Goal: Task Accomplishment & Management: Use online tool/utility

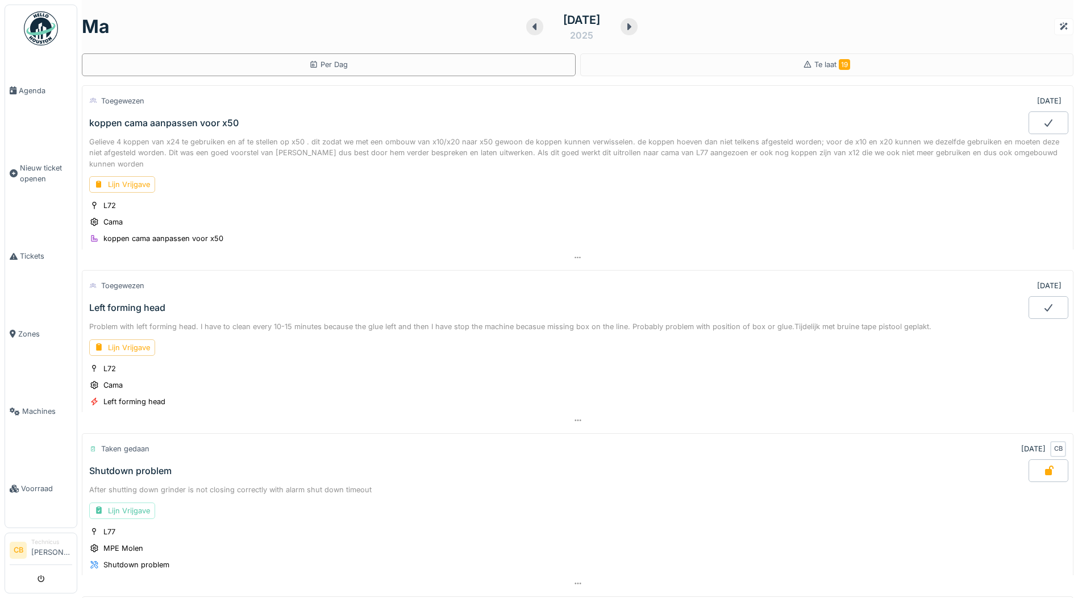
click at [43, 28] on img at bounding box center [41, 28] width 34 height 34
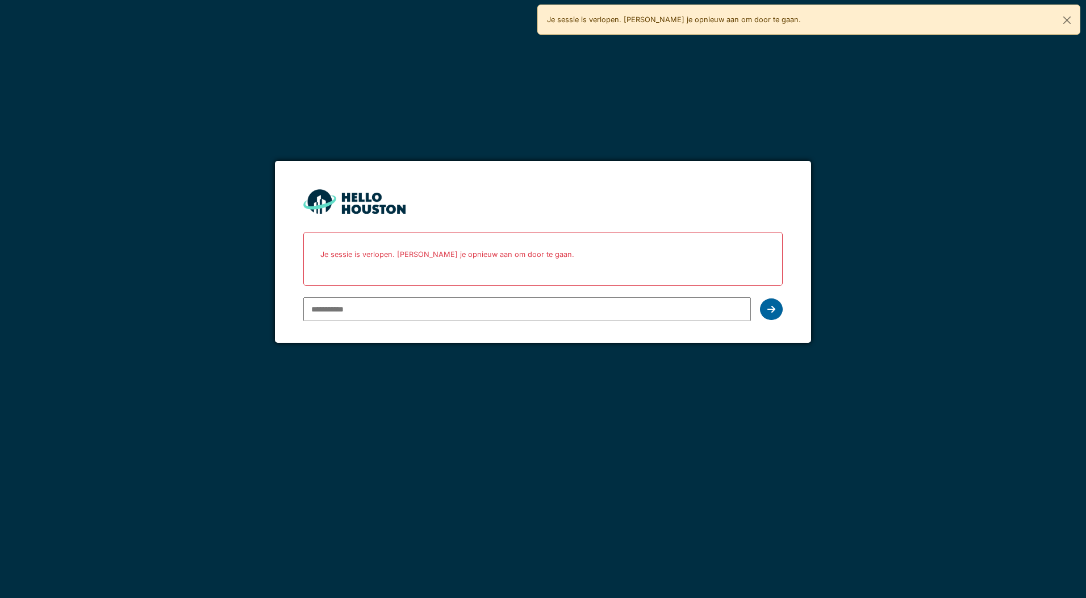
type input "**********"
click at [775, 306] on icon at bounding box center [772, 309] width 8 height 9
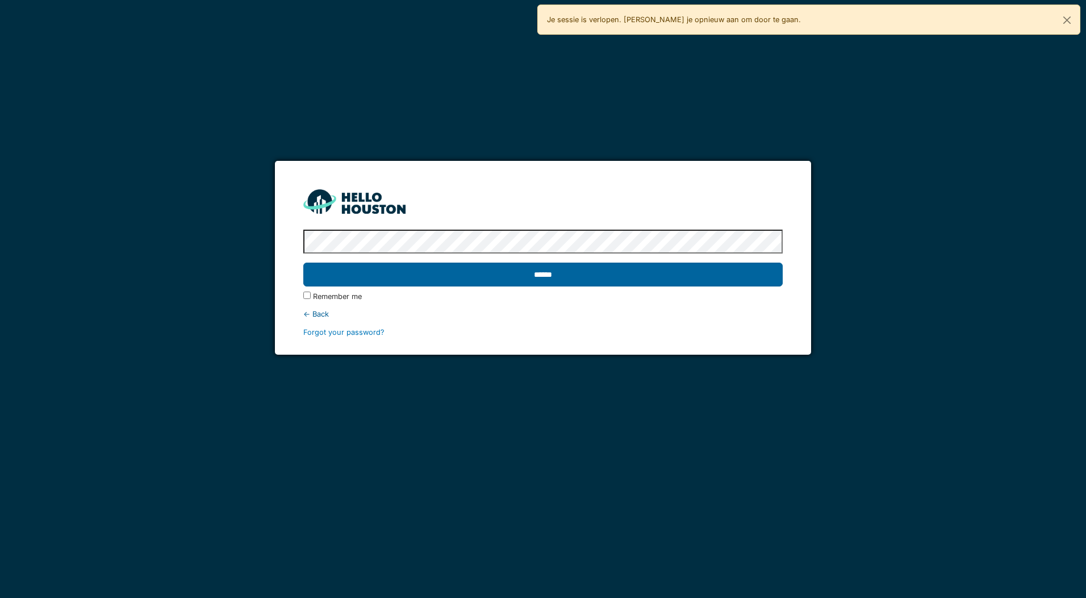
click at [499, 272] on input "******" at bounding box center [542, 274] width 479 height 24
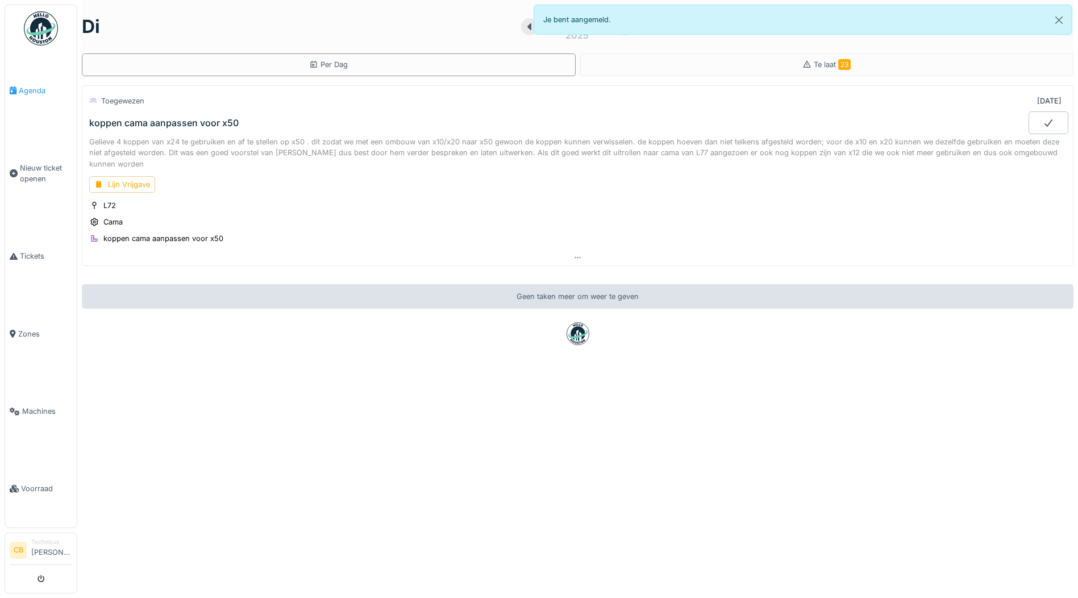
click at [36, 85] on span "Agenda" at bounding box center [45, 90] width 53 height 11
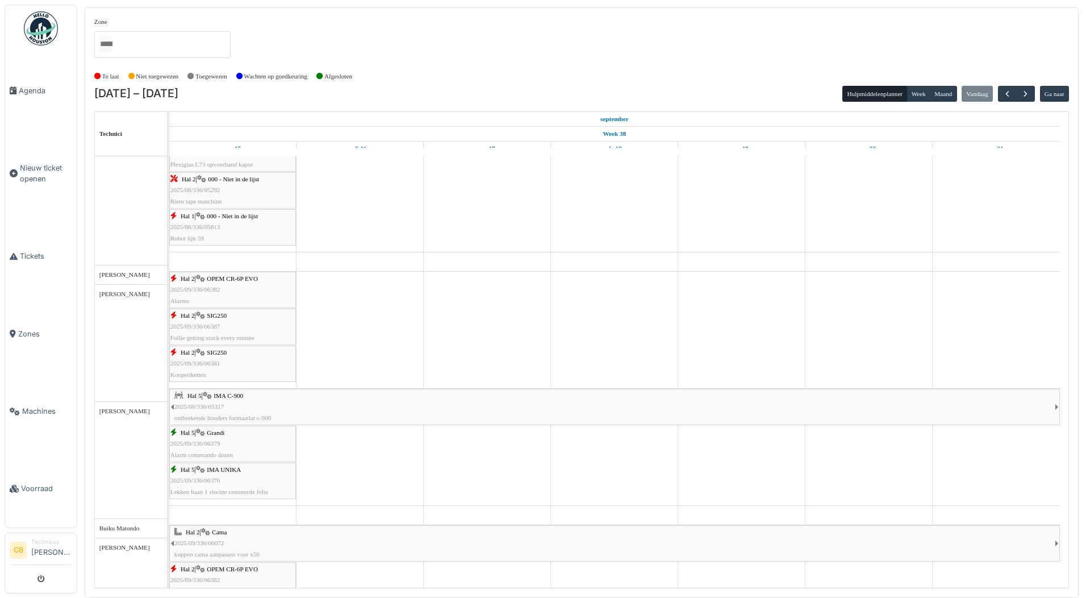
scroll to position [227, 0]
click at [212, 356] on div "Hal 2 | SIG250 2025/09/336/06381 Koopetiketten" at bounding box center [232, 363] width 124 height 33
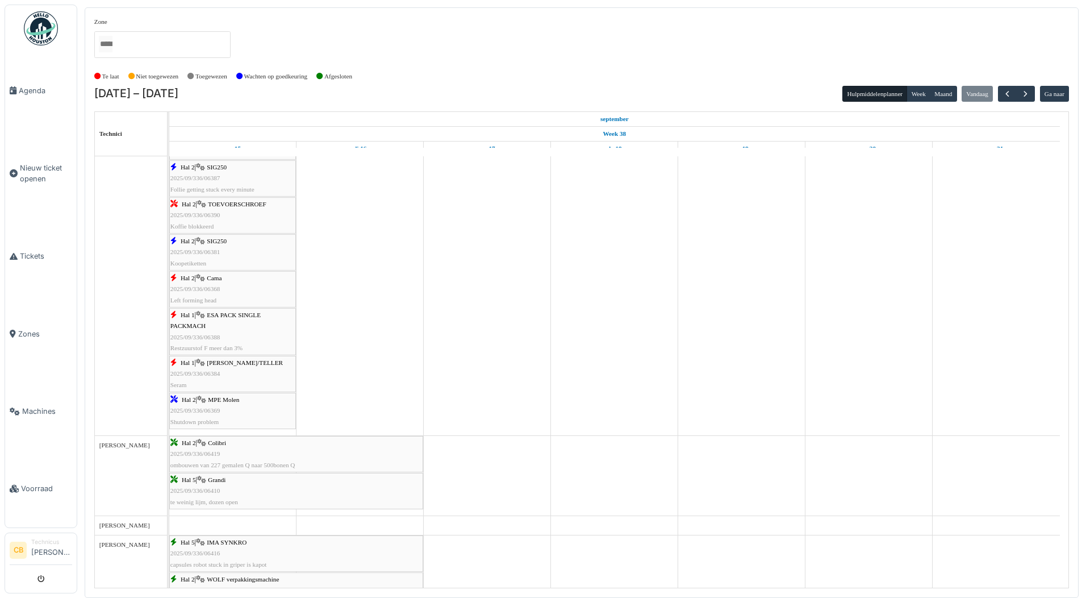
scroll to position [0, 0]
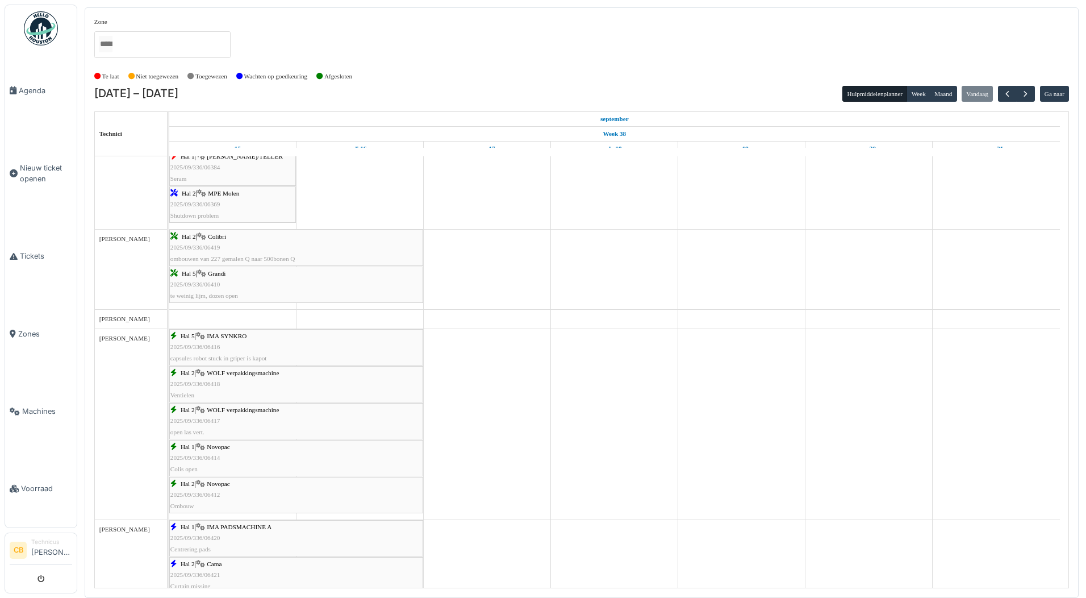
click at [230, 381] on div "Hal 2 | WOLF verpakkingsmachine 2025/09/336/06418 Ventielen" at bounding box center [296, 384] width 252 height 33
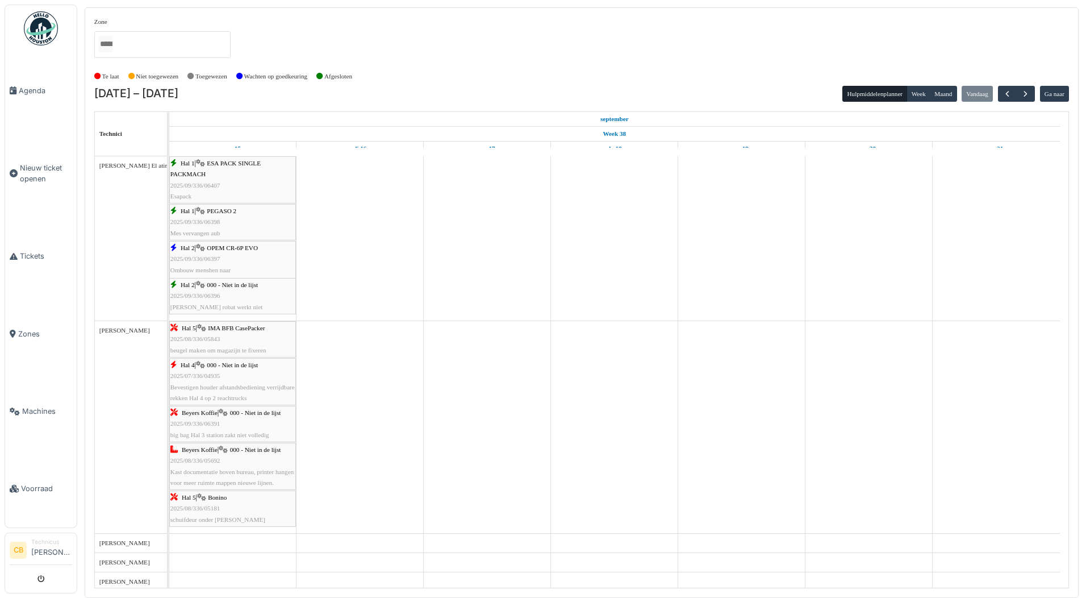
scroll to position [1648, 0]
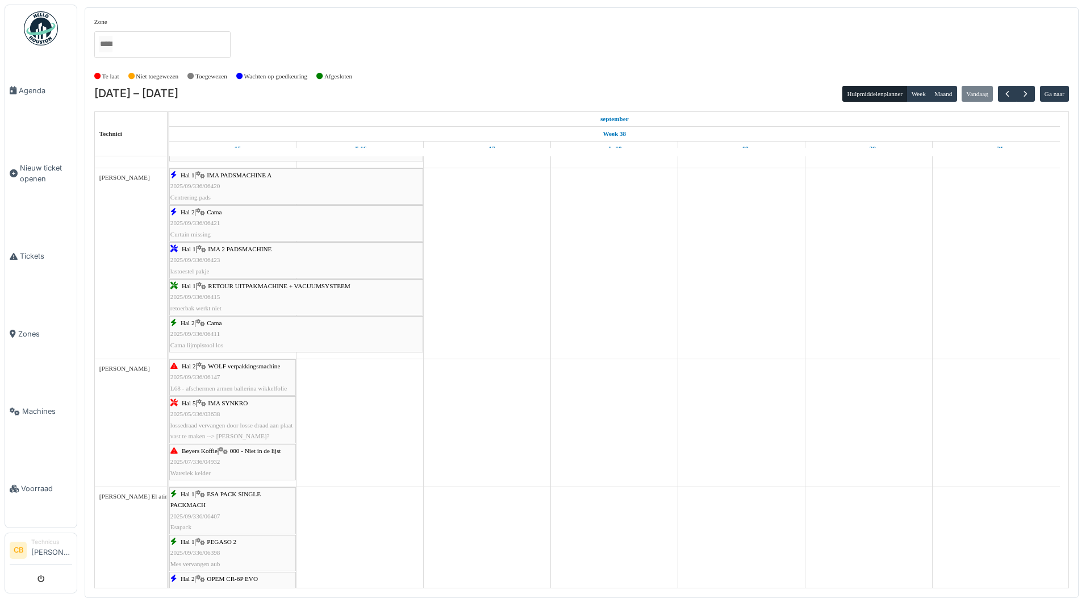
click at [45, 26] on img at bounding box center [41, 28] width 34 height 34
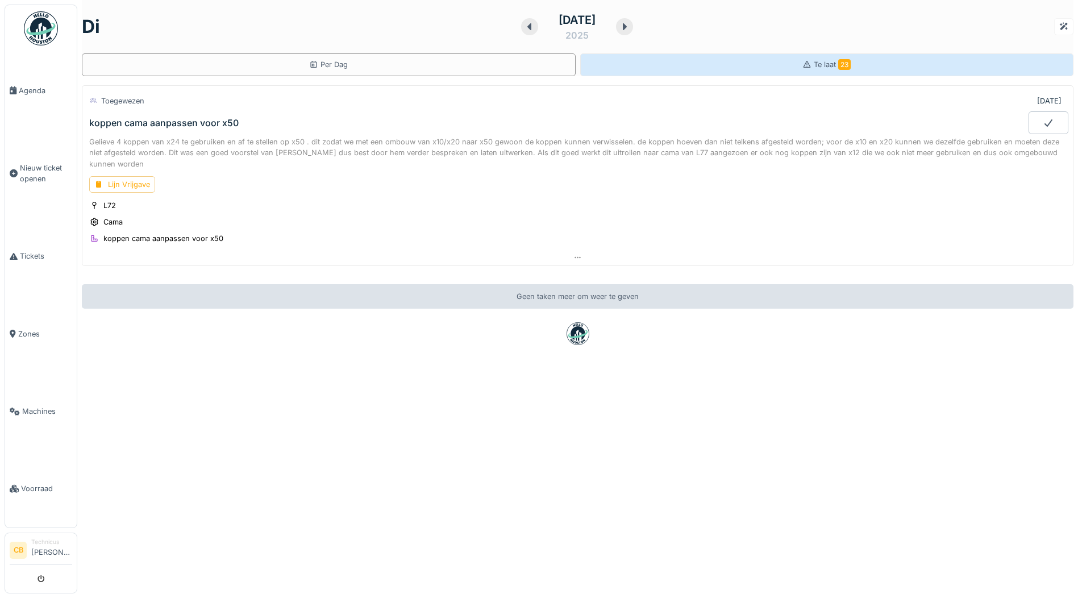
click at [820, 64] on span "Te laat 23" at bounding box center [832, 64] width 37 height 9
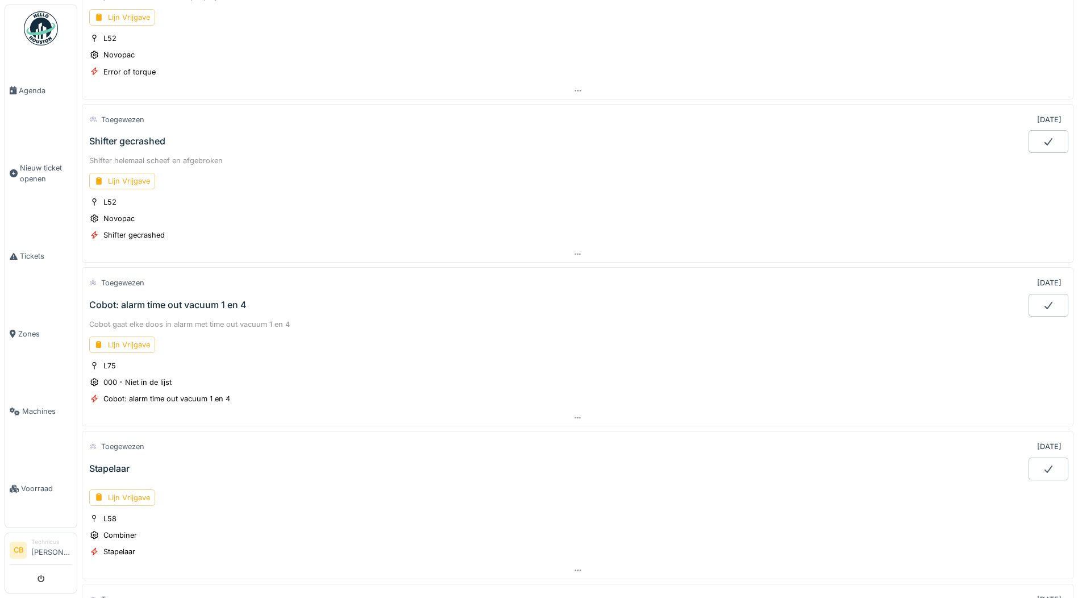
scroll to position [909, 0]
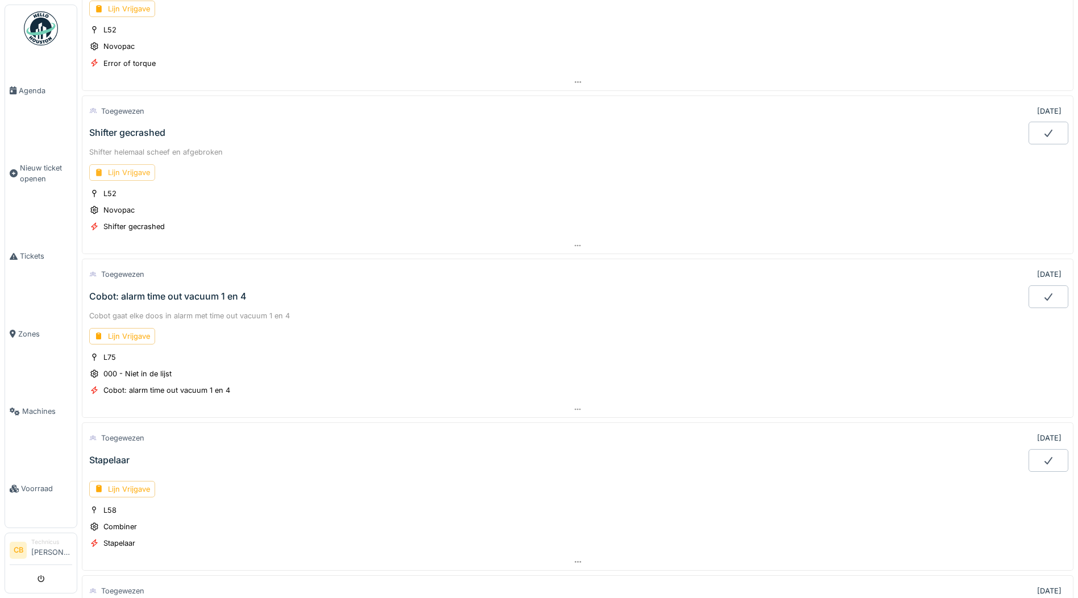
click at [130, 173] on div "Lijn Vrijgave" at bounding box center [122, 172] width 66 height 16
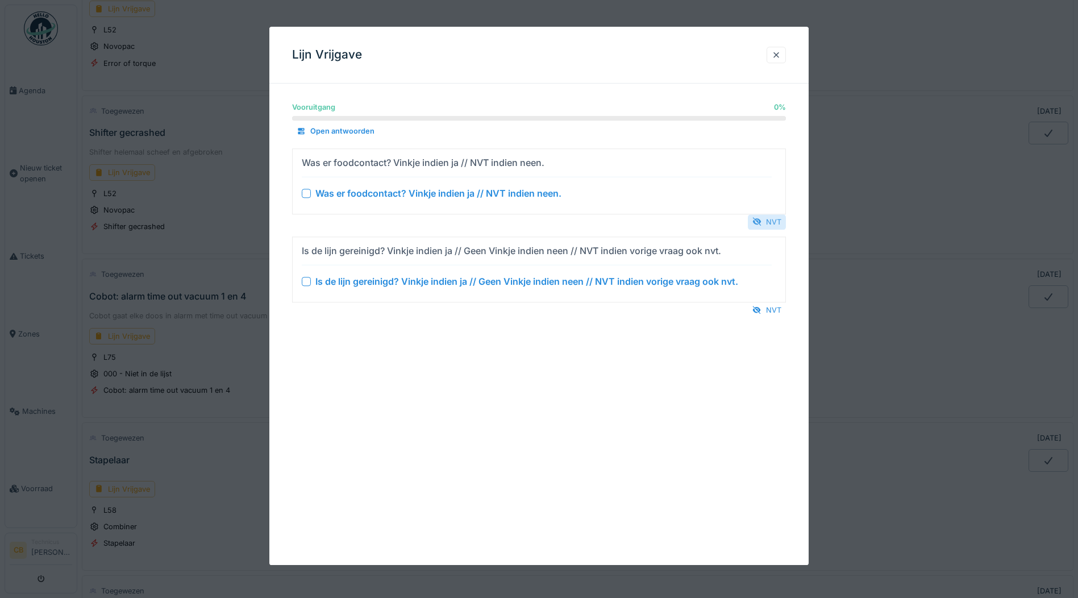
click at [767, 222] on div "NVT" at bounding box center [767, 221] width 38 height 15
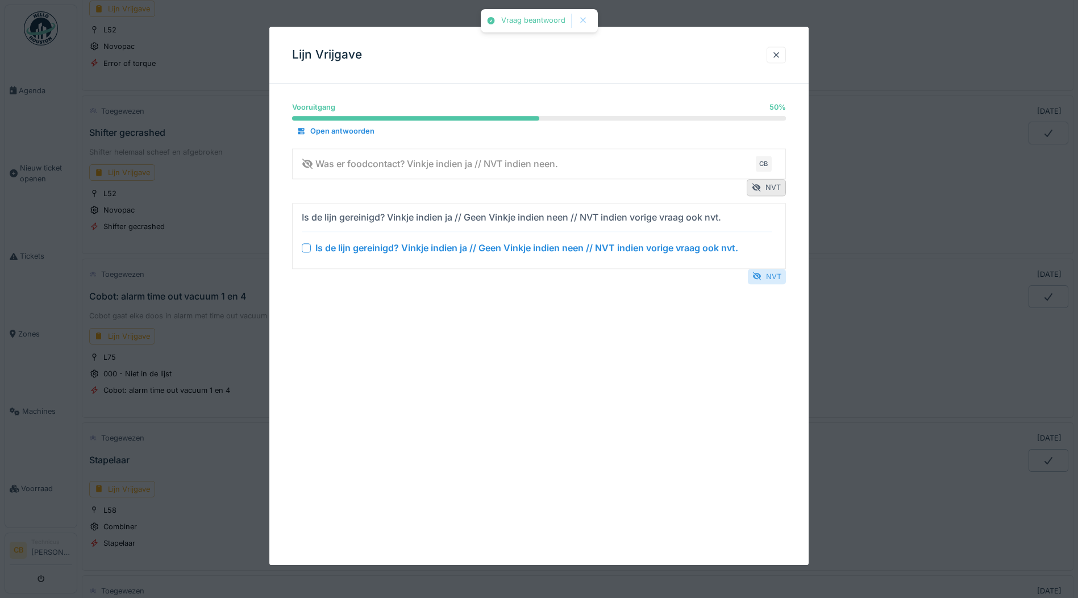
click at [769, 273] on div "NVT" at bounding box center [767, 276] width 38 height 15
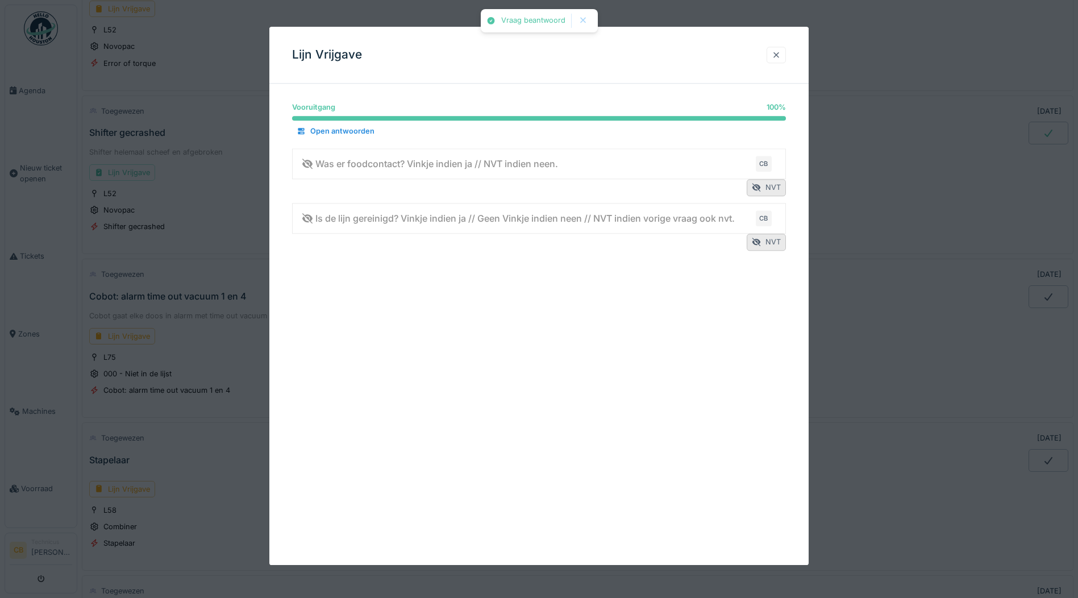
click at [775, 50] on div at bounding box center [776, 54] width 9 height 11
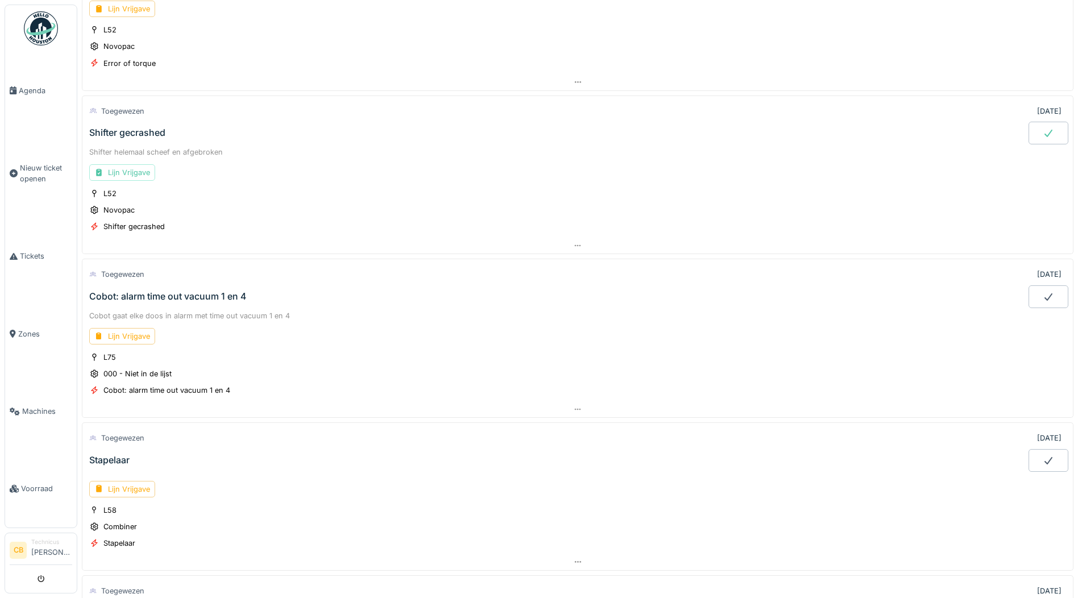
click at [1042, 131] on icon at bounding box center [1047, 132] width 11 height 9
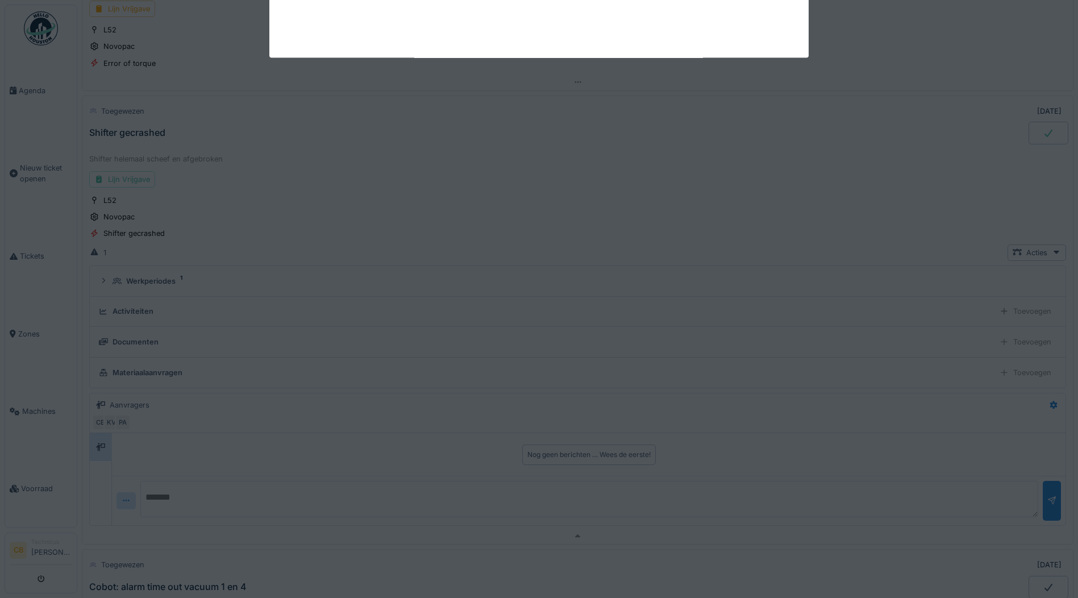
scroll to position [959, 0]
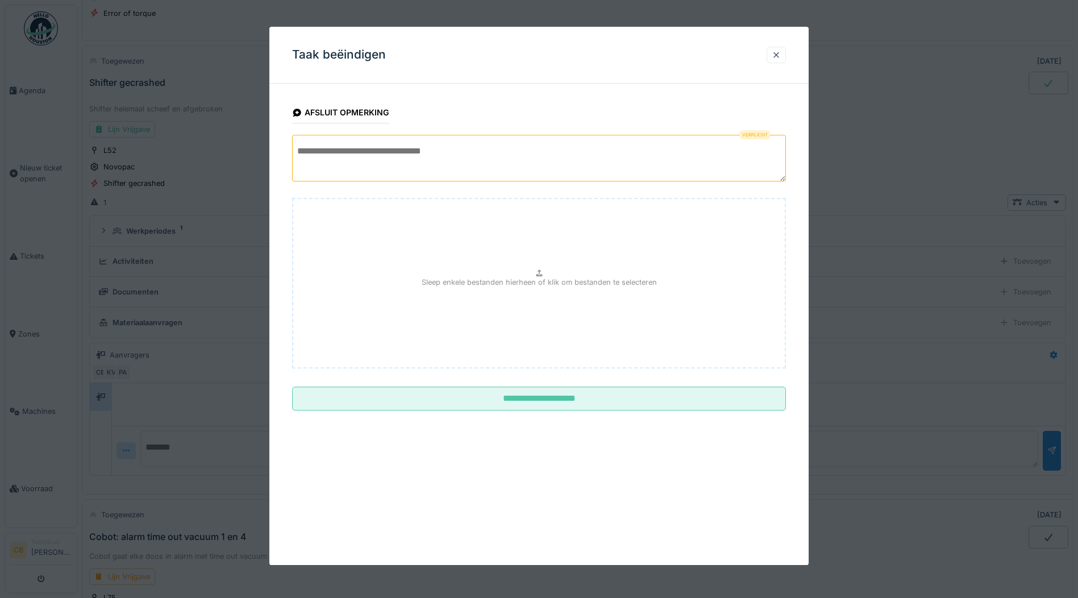
click at [364, 165] on textarea at bounding box center [539, 158] width 494 height 47
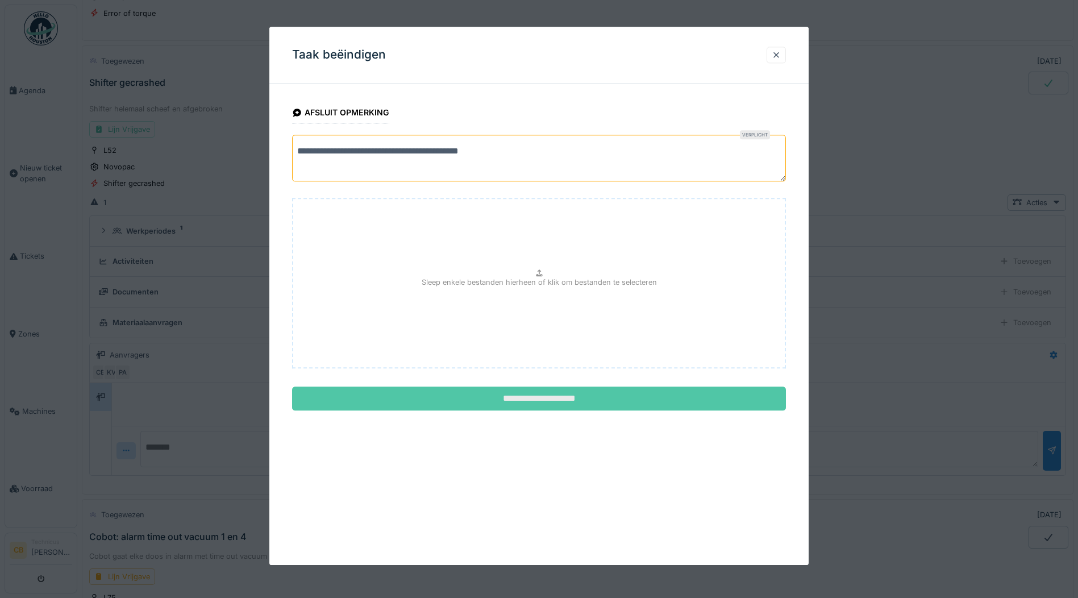
type textarea "**********"
click at [550, 395] on input "**********" at bounding box center [539, 399] width 494 height 24
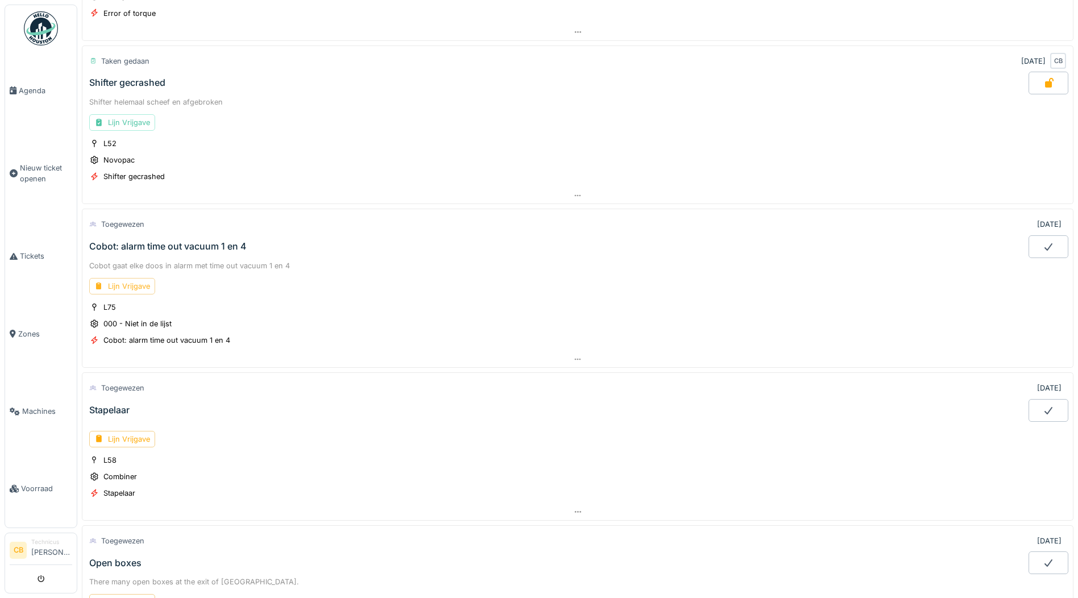
click at [136, 283] on div "Lijn Vrijgave" at bounding box center [122, 286] width 66 height 16
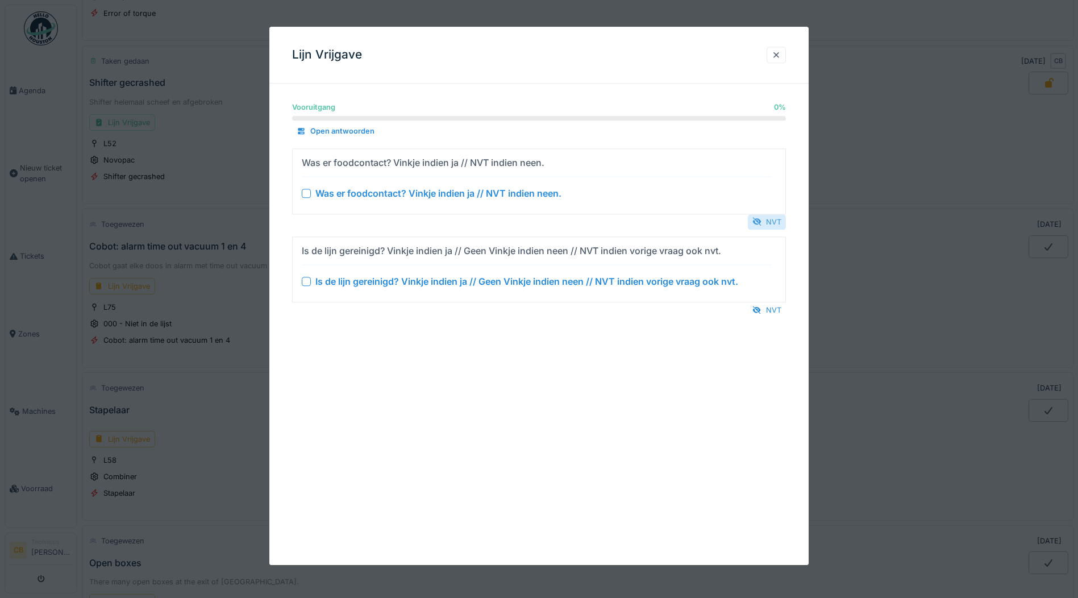
click at [773, 220] on div "NVT" at bounding box center [767, 221] width 38 height 15
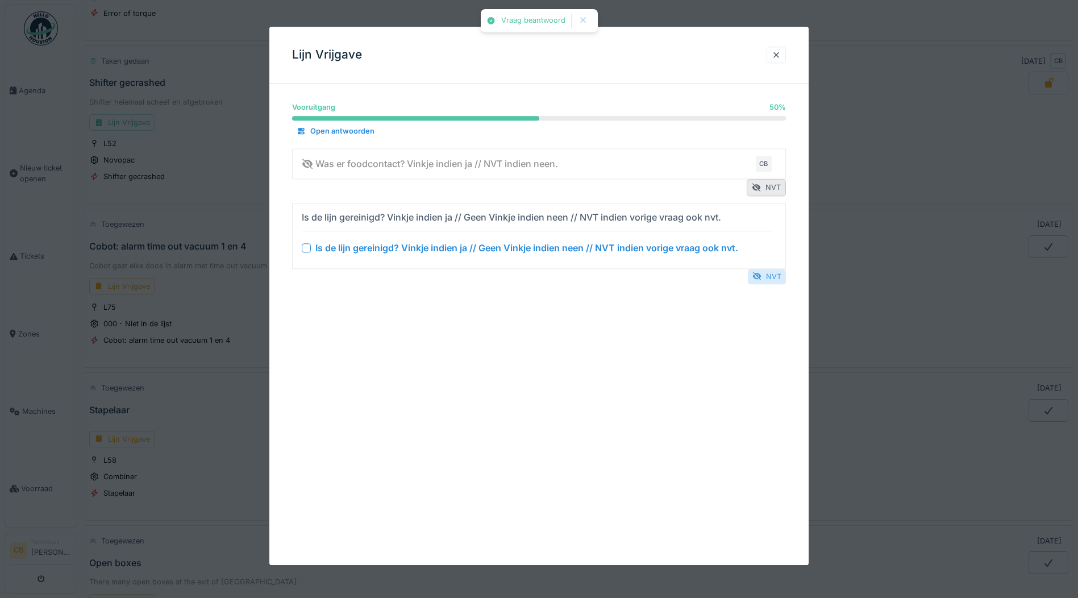
click at [776, 276] on div "NVT" at bounding box center [767, 276] width 38 height 15
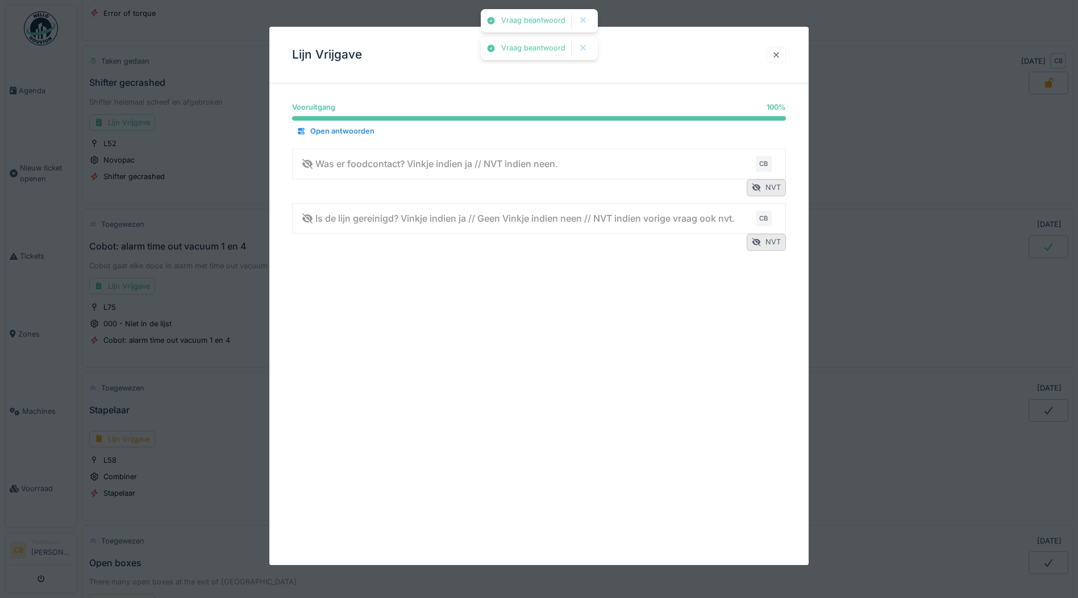
click at [779, 50] on div at bounding box center [776, 54] width 9 height 11
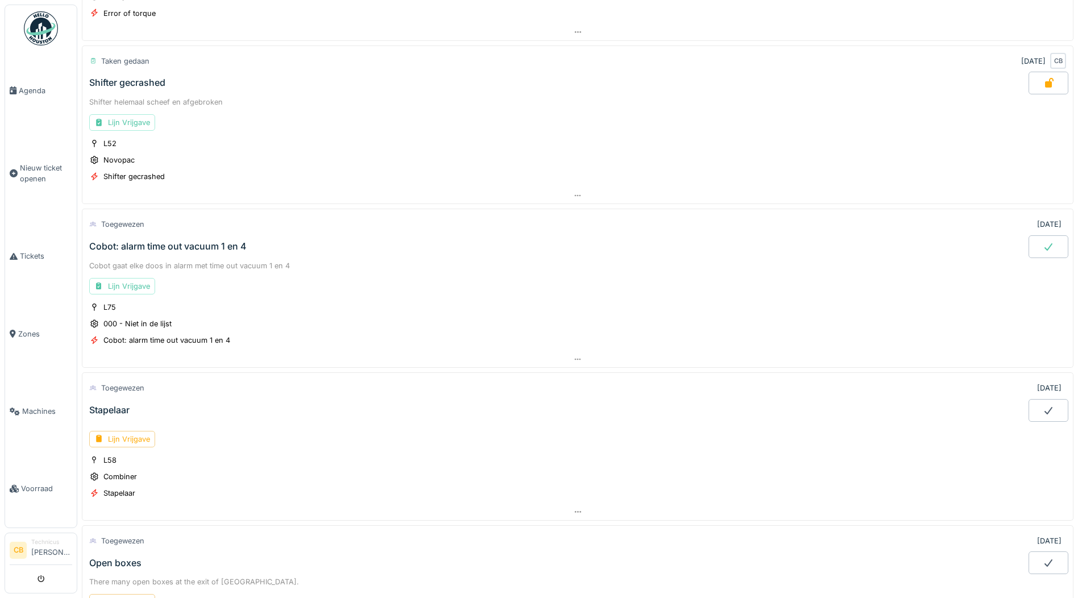
click at [1042, 245] on icon at bounding box center [1047, 246] width 11 height 9
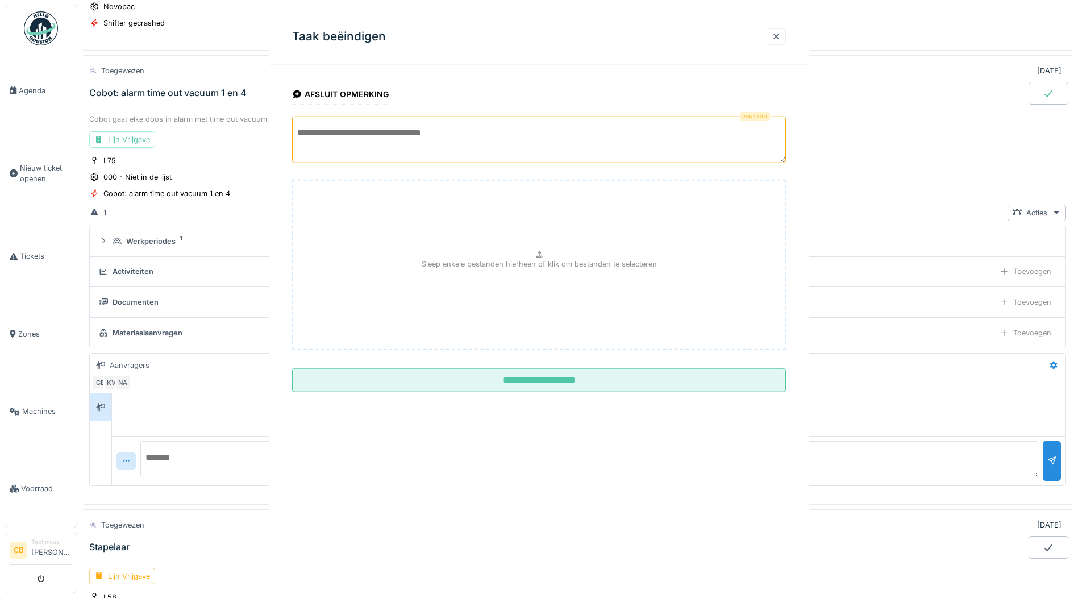
scroll to position [1122, 0]
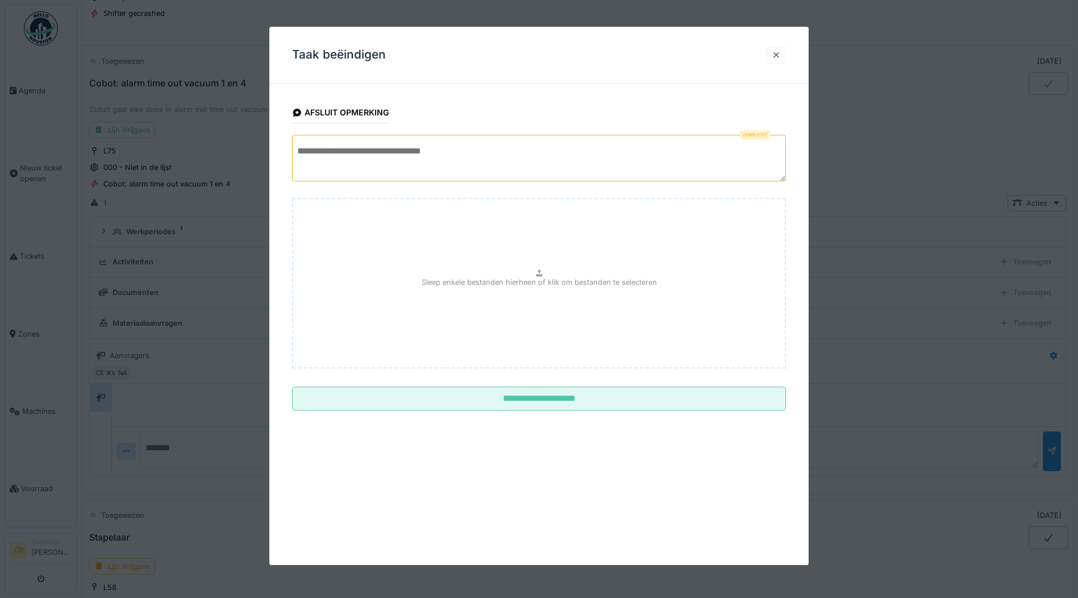
click at [344, 160] on textarea at bounding box center [539, 158] width 494 height 47
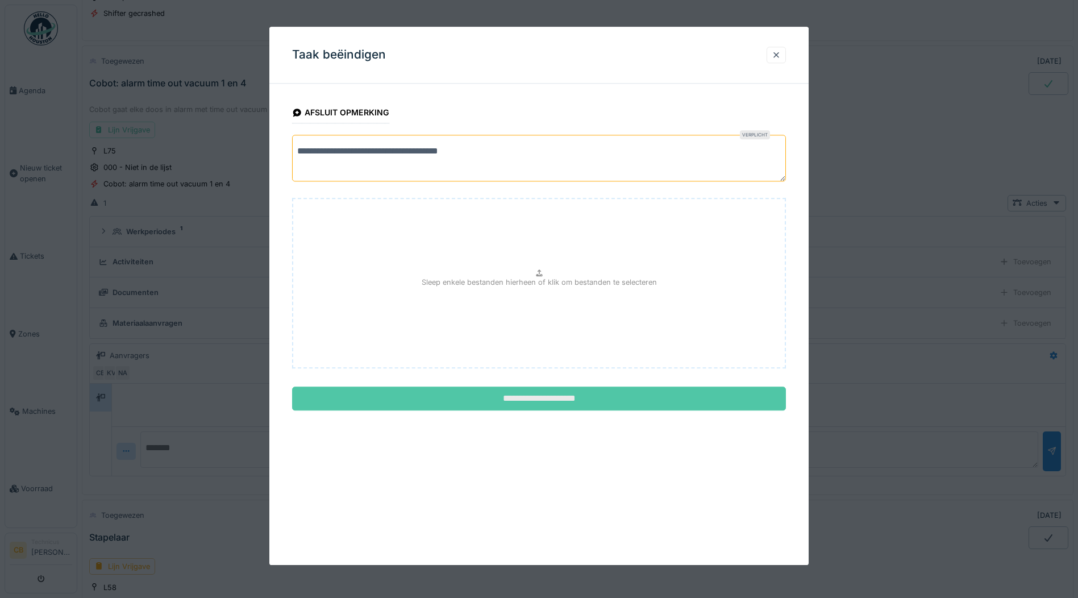
type textarea "**********"
click at [516, 393] on input "**********" at bounding box center [539, 399] width 494 height 24
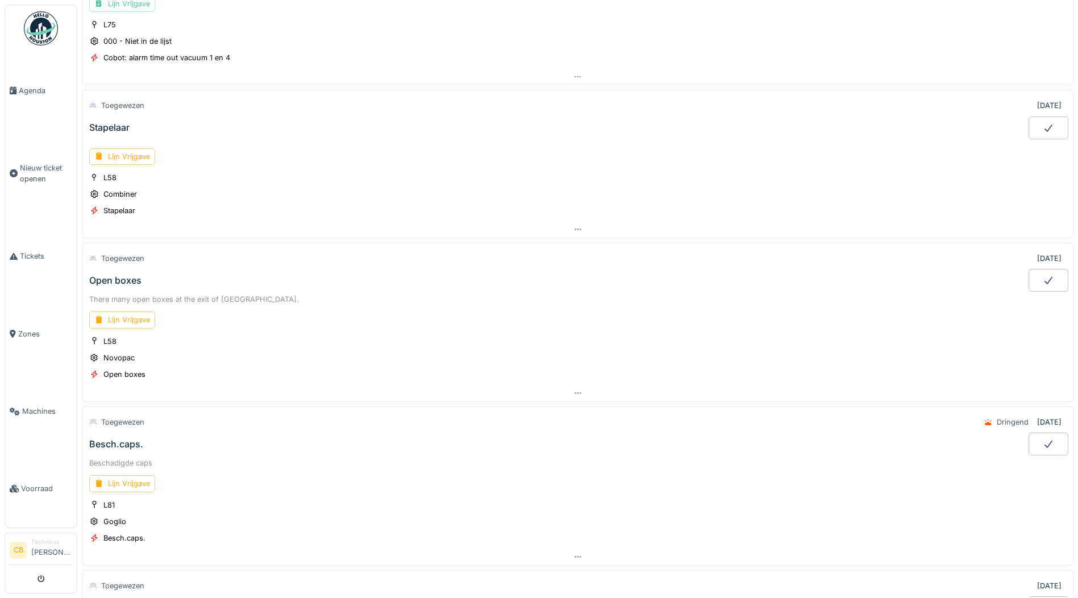
scroll to position [1292, 0]
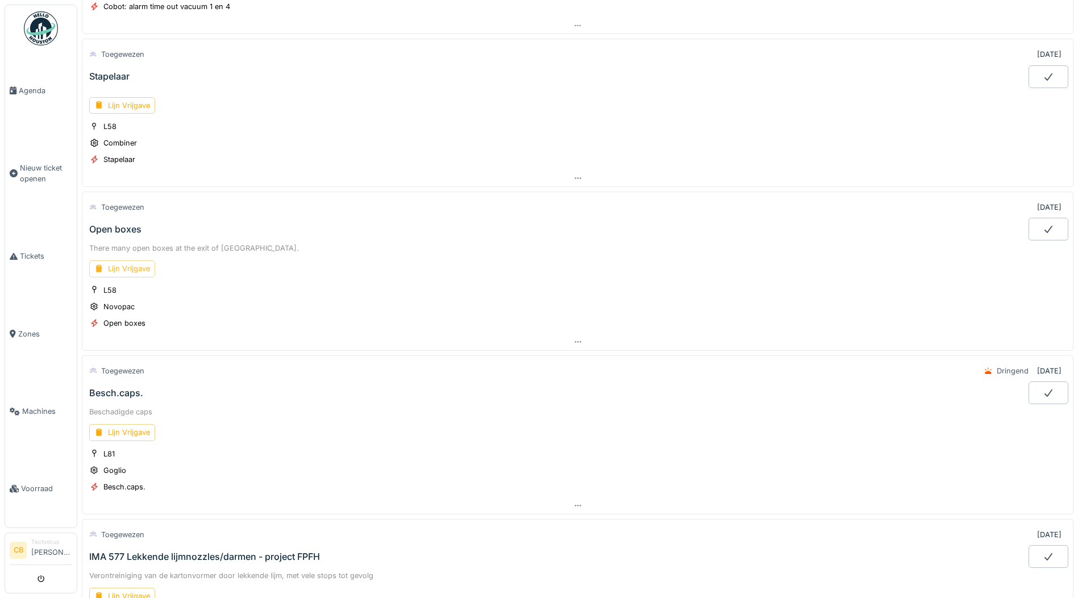
click at [131, 268] on div "Lijn Vrijgave" at bounding box center [122, 268] width 66 height 16
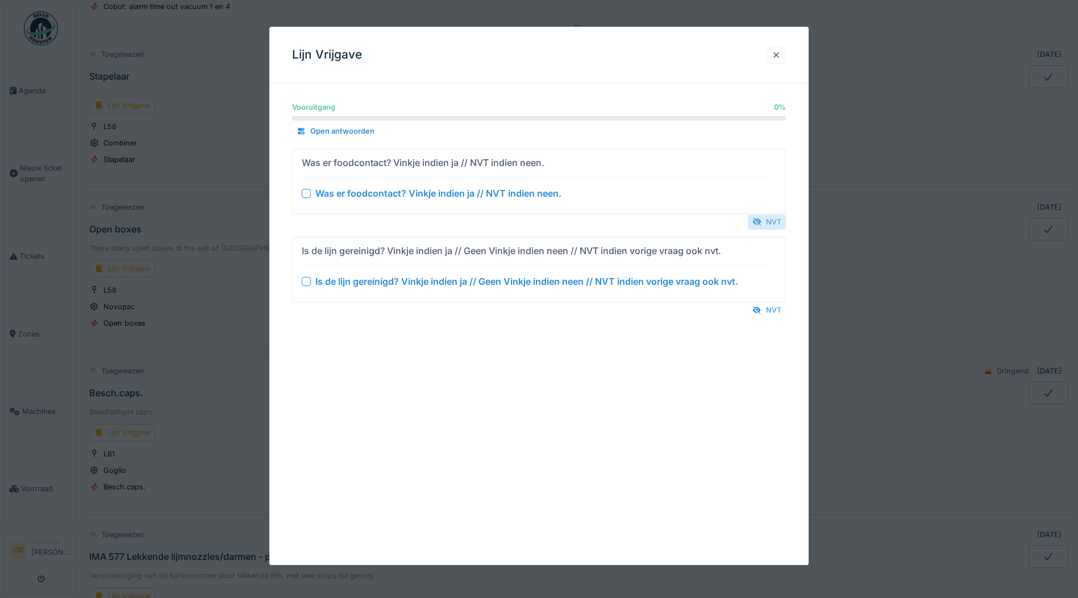
click at [778, 220] on div "NVT" at bounding box center [767, 221] width 38 height 15
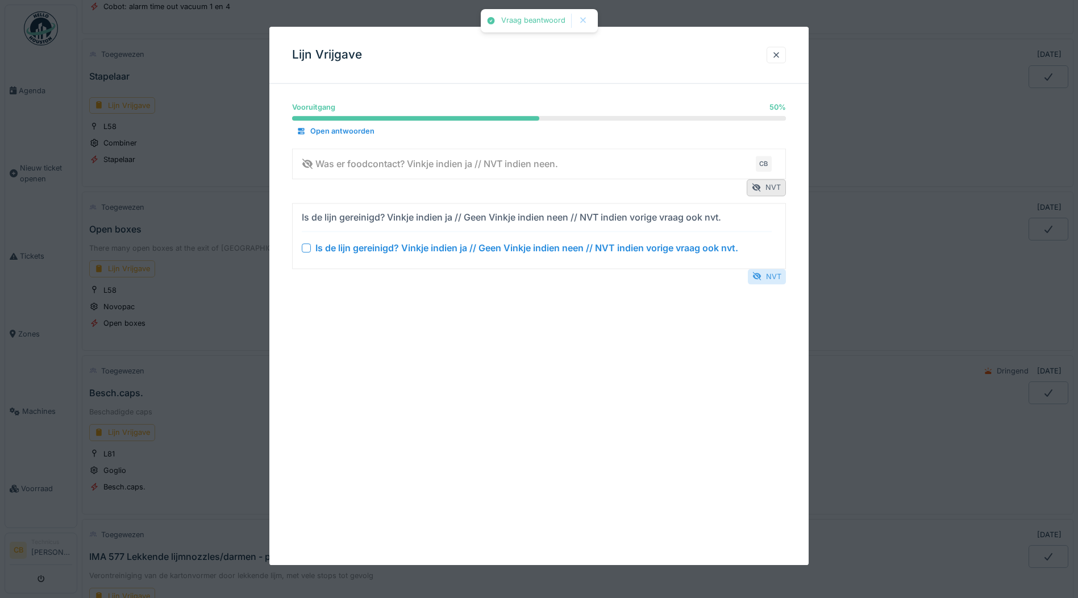
click at [775, 273] on div "NVT" at bounding box center [767, 276] width 38 height 15
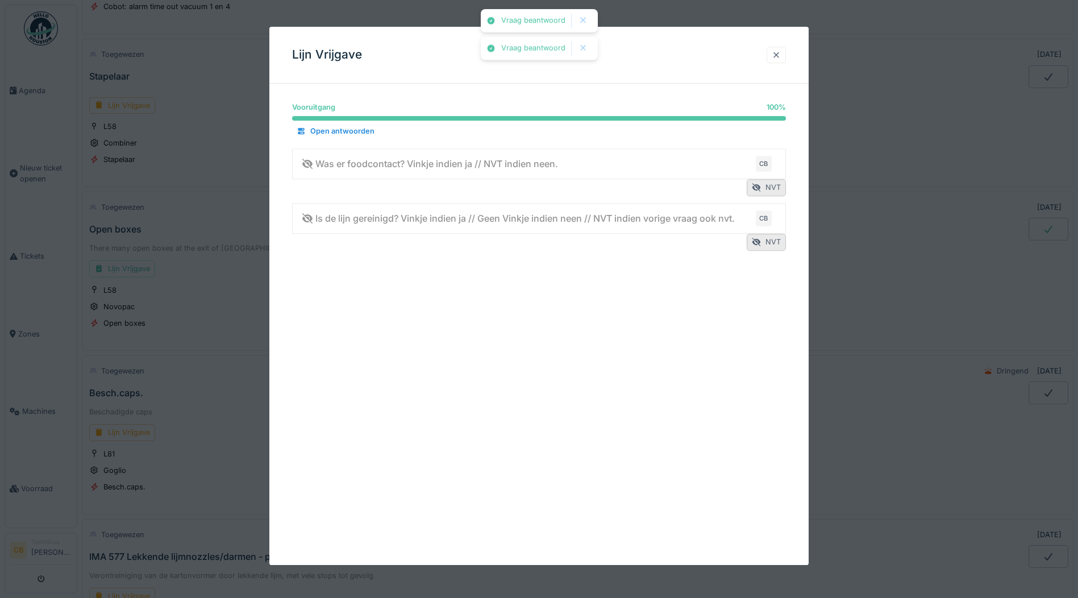
click at [781, 52] on div at bounding box center [776, 54] width 9 height 11
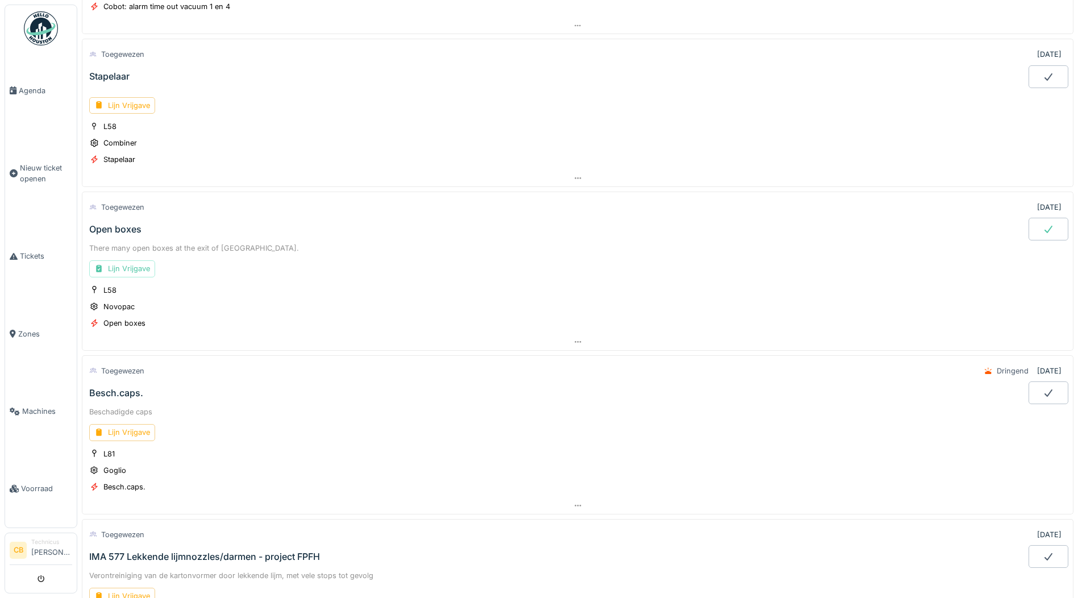
click at [1042, 228] on icon at bounding box center [1047, 228] width 11 height 9
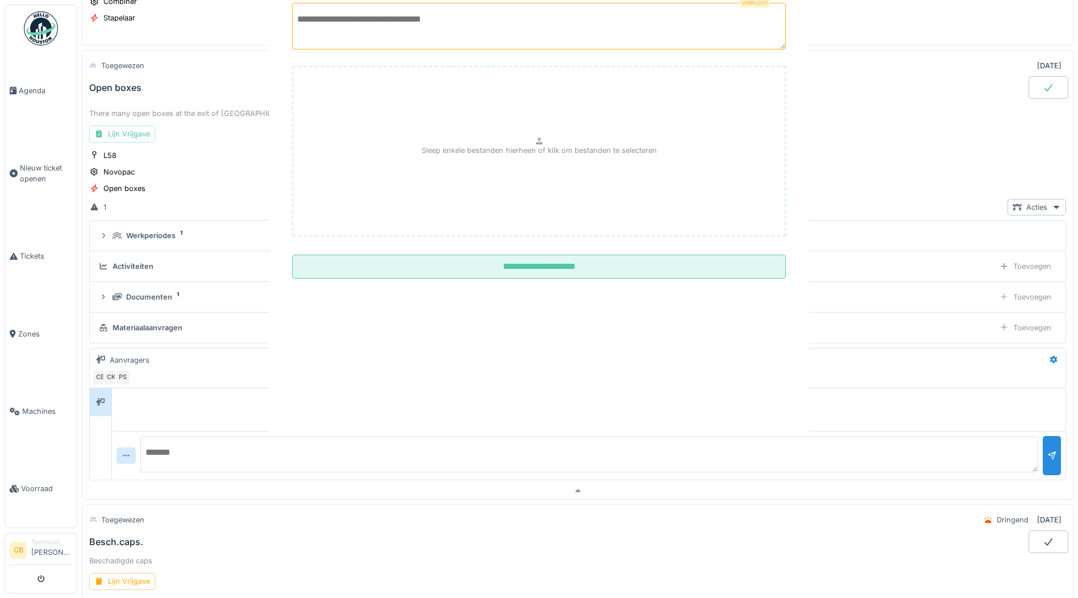
scroll to position [1438, 0]
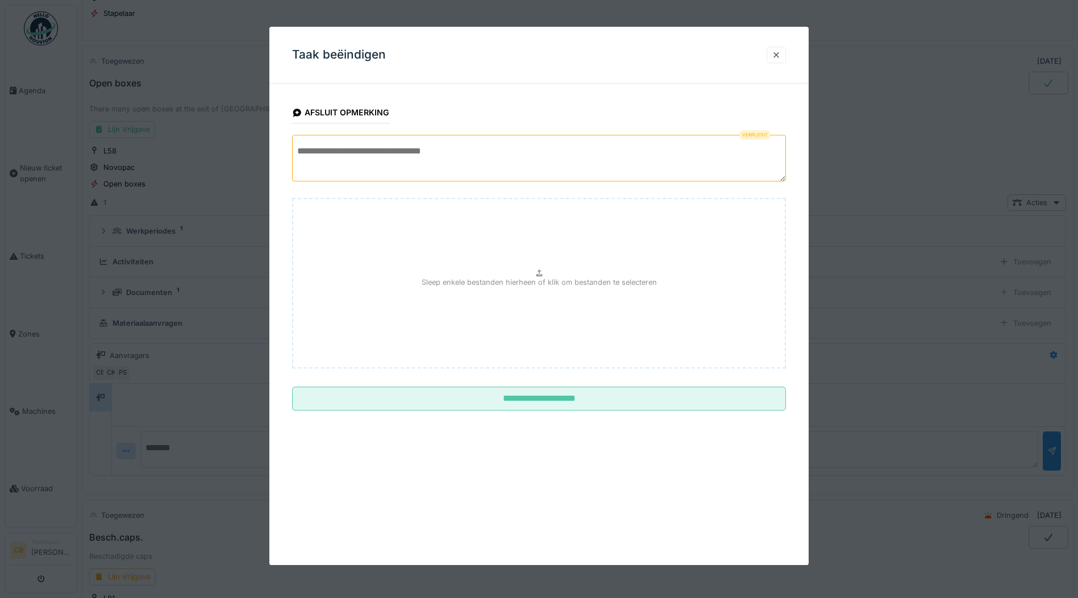
click at [328, 170] on textarea at bounding box center [539, 158] width 494 height 47
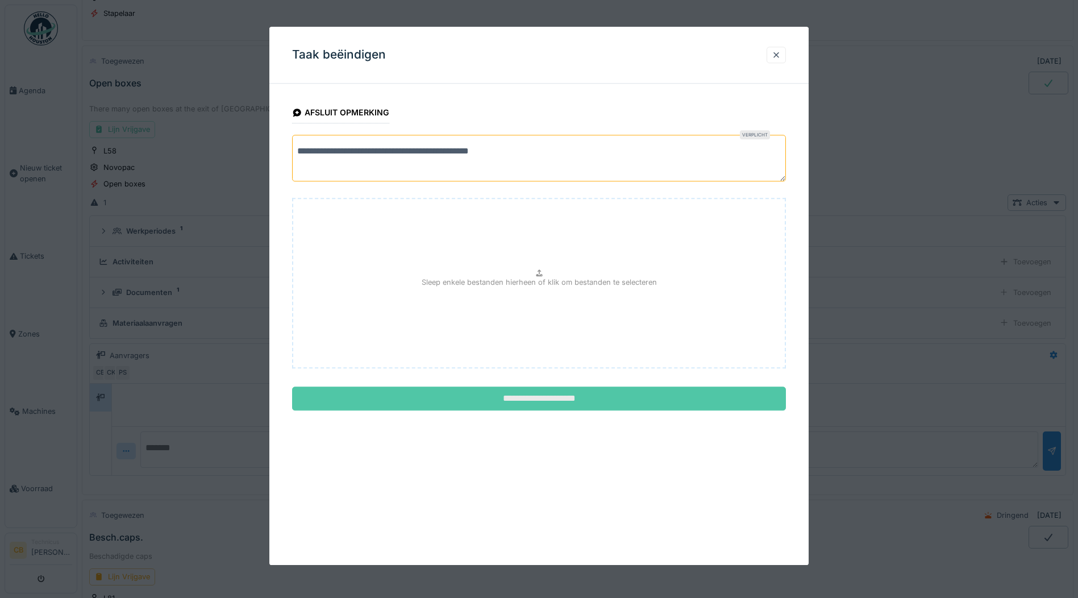
type textarea "**********"
click at [536, 394] on input "**********" at bounding box center [539, 399] width 494 height 24
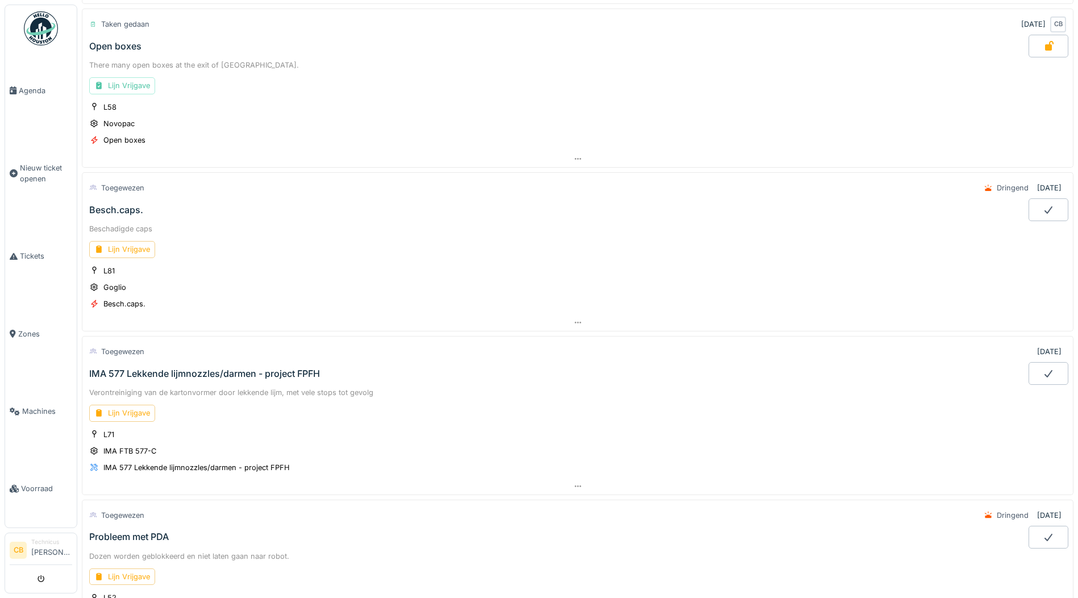
scroll to position [1495, 0]
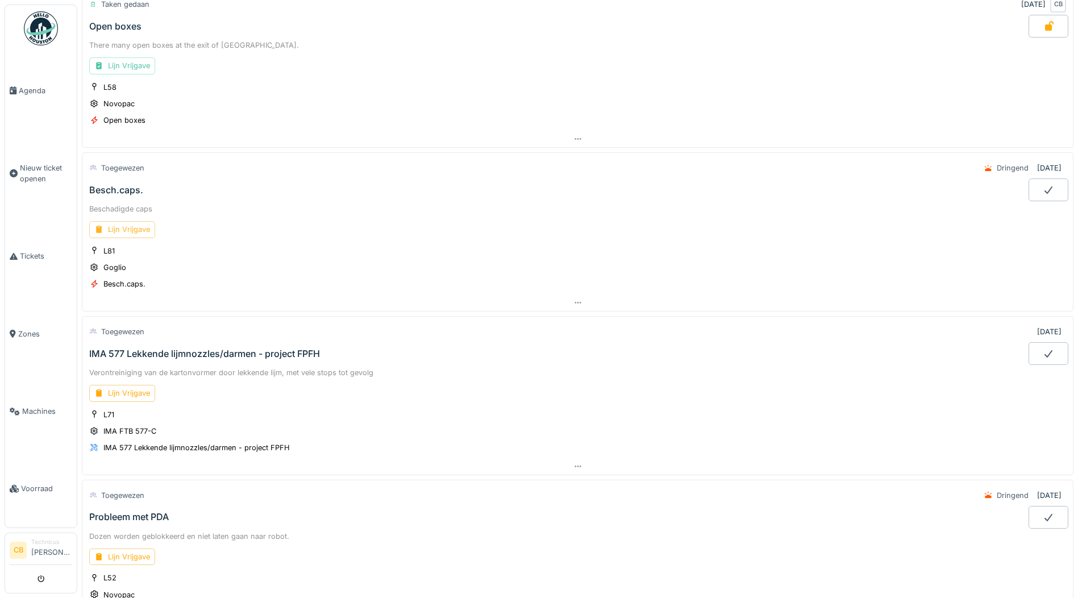
click at [139, 228] on div "Lijn Vrijgave" at bounding box center [122, 229] width 66 height 16
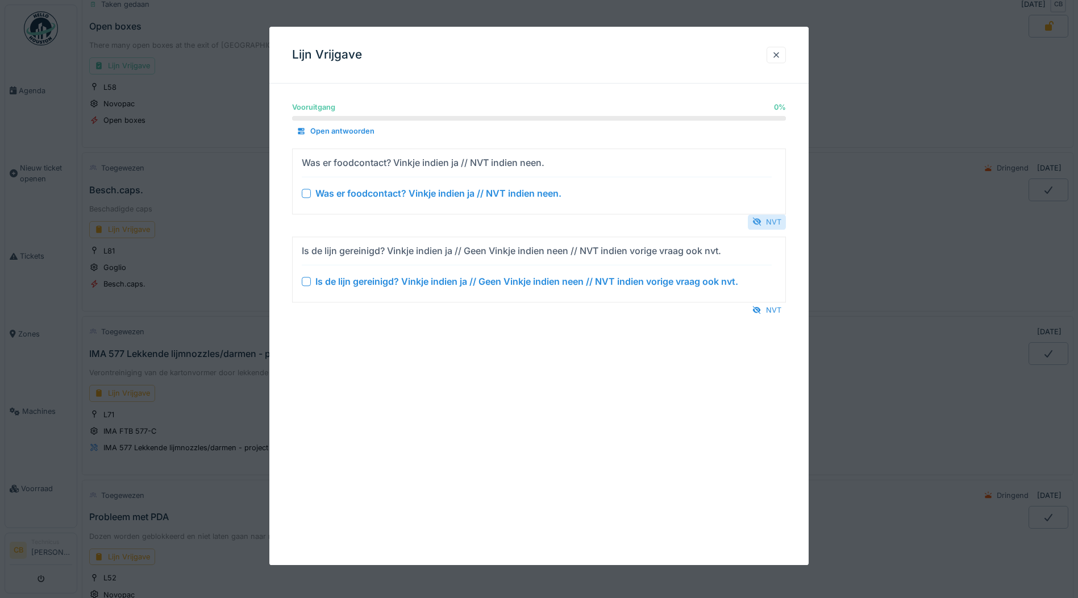
click at [780, 218] on div "NVT" at bounding box center [767, 221] width 38 height 15
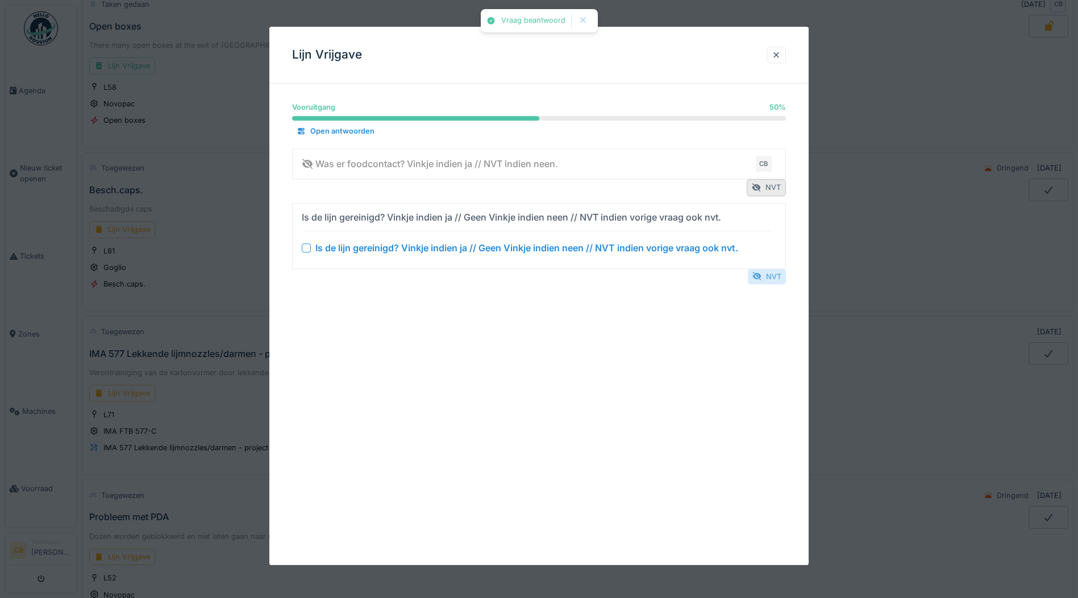
click at [768, 273] on div "NVT" at bounding box center [767, 276] width 38 height 15
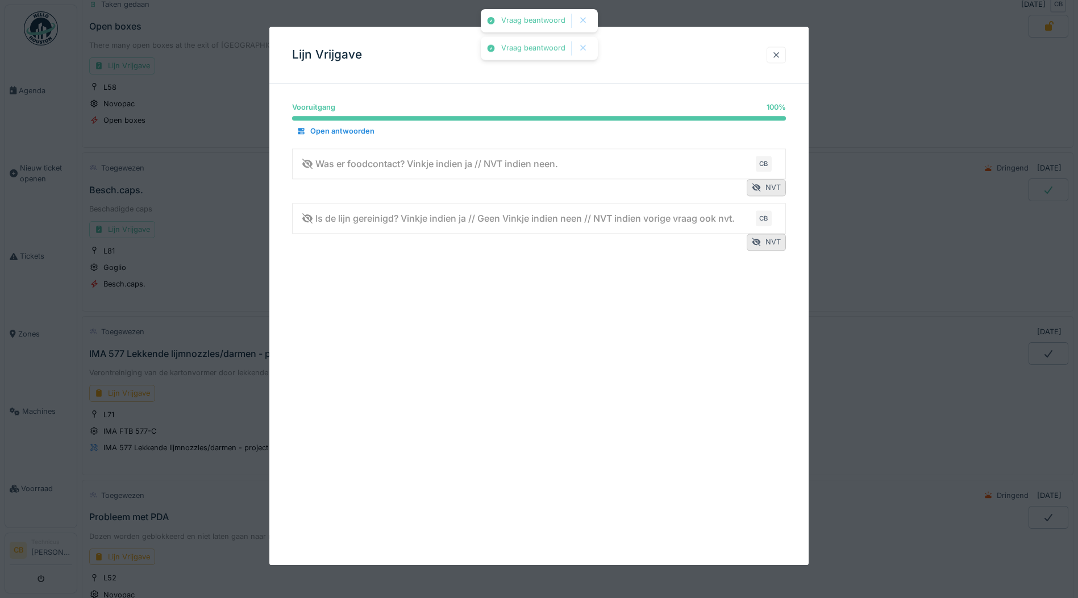
click at [778, 53] on div at bounding box center [776, 54] width 9 height 11
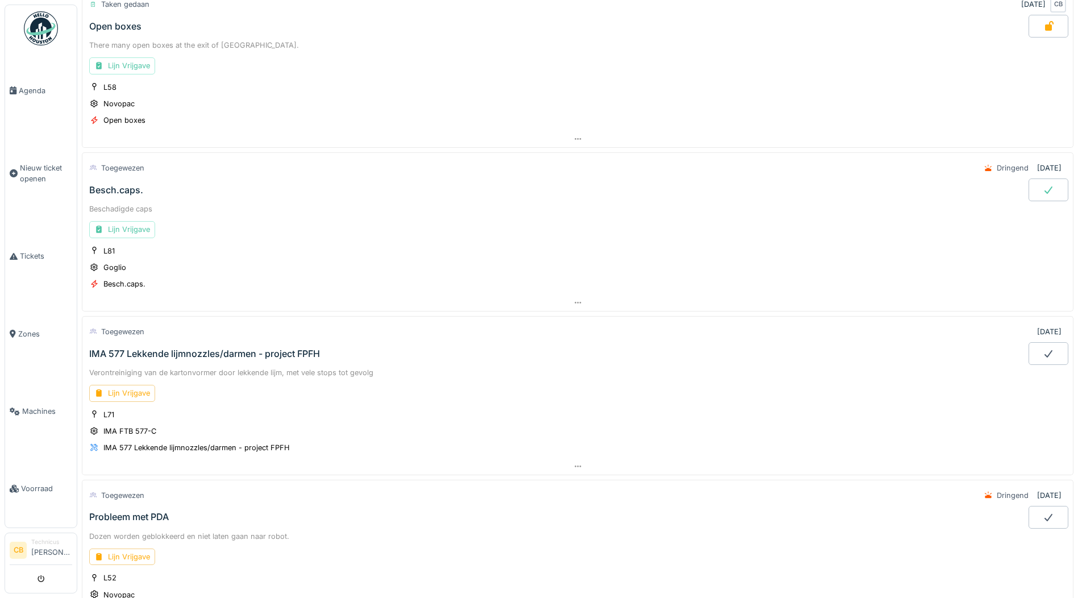
click at [1042, 192] on icon at bounding box center [1047, 189] width 11 height 9
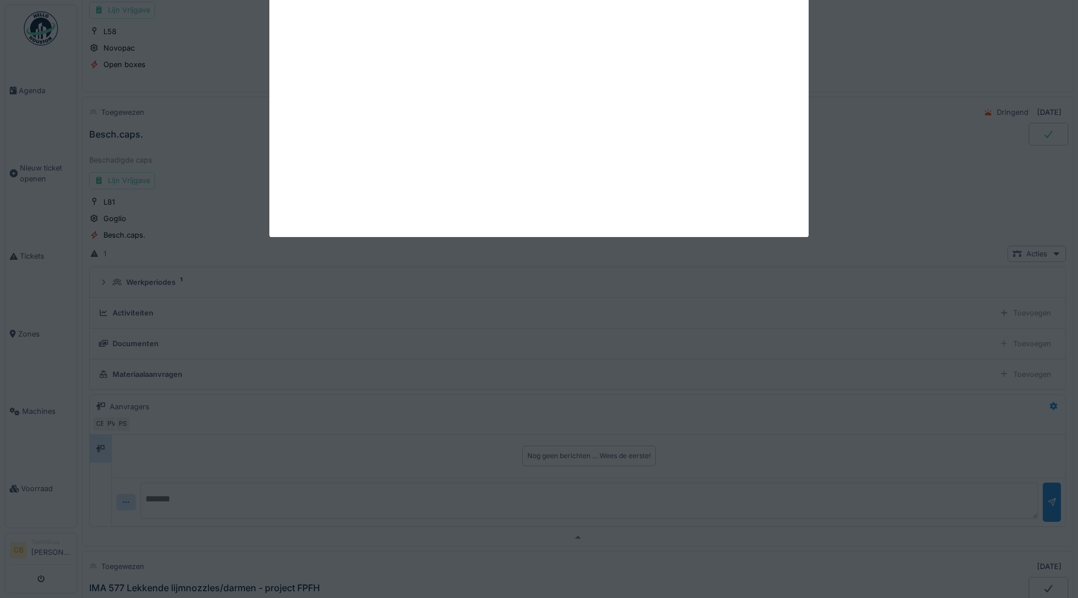
scroll to position [1602, 0]
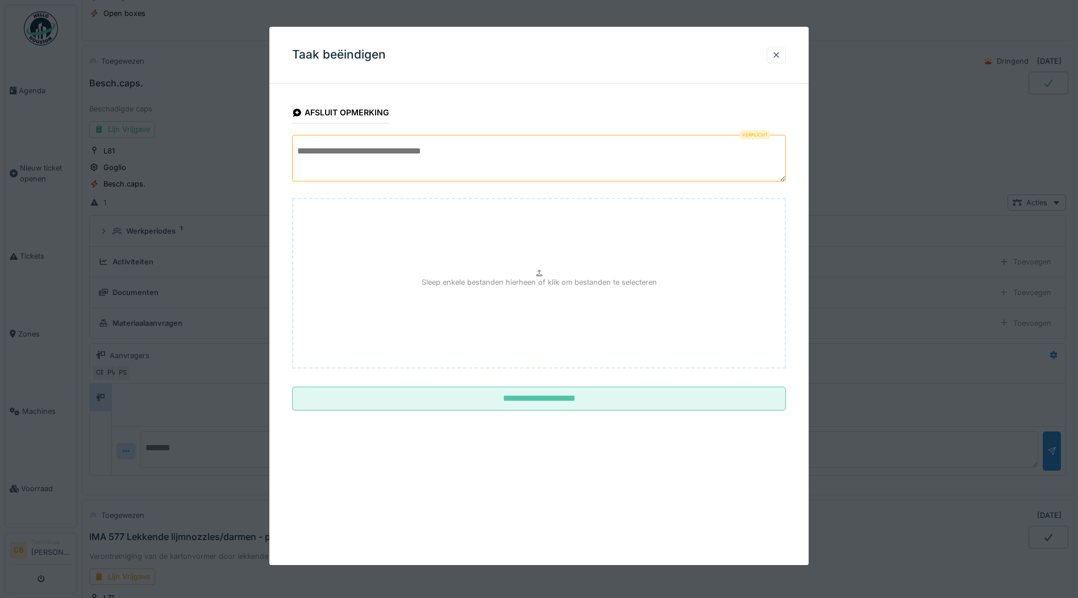
click at [349, 173] on textarea at bounding box center [539, 158] width 494 height 47
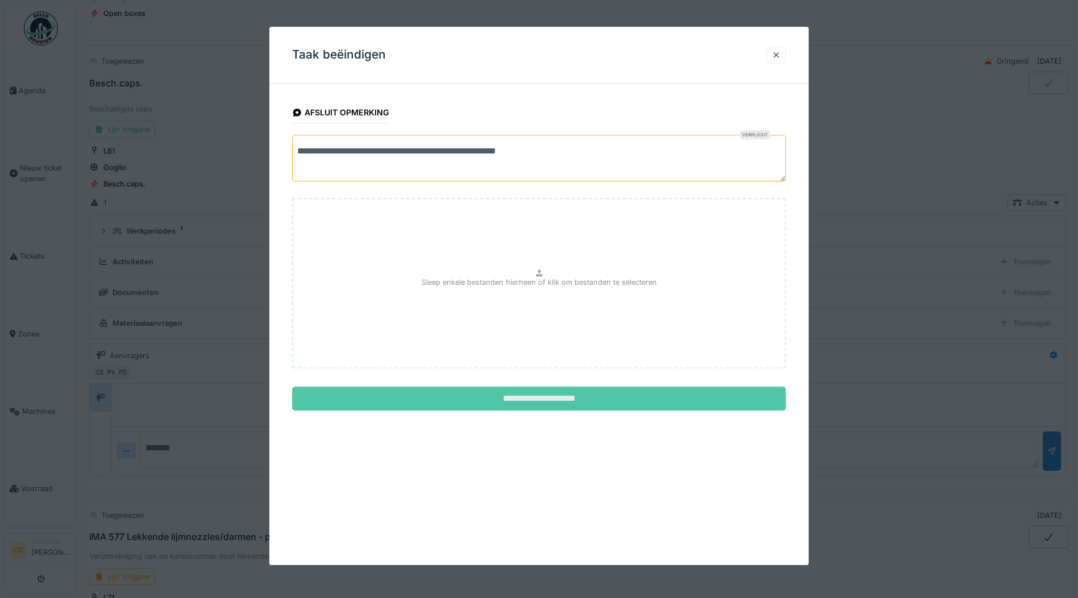
type textarea "**********"
click at [556, 391] on input "**********" at bounding box center [539, 399] width 494 height 24
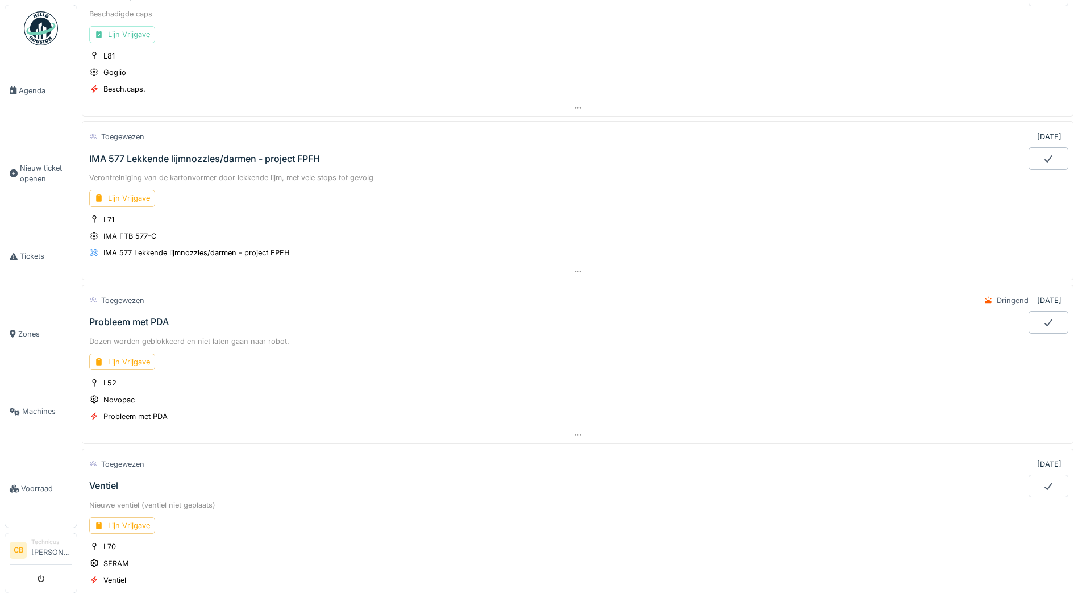
scroll to position [1773, 0]
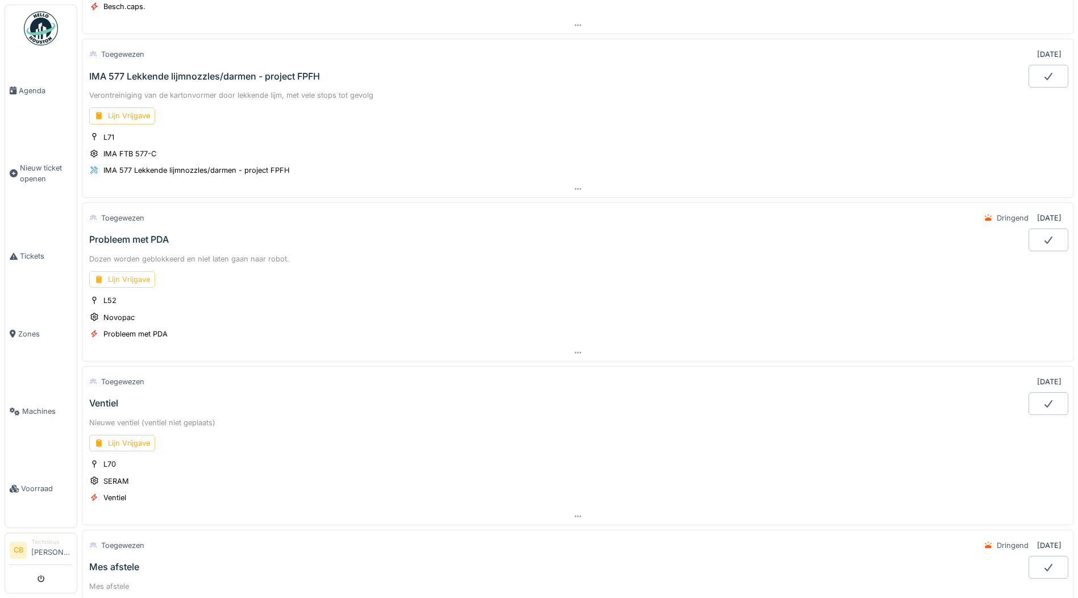
click at [130, 282] on div "Lijn Vrijgave" at bounding box center [122, 279] width 66 height 16
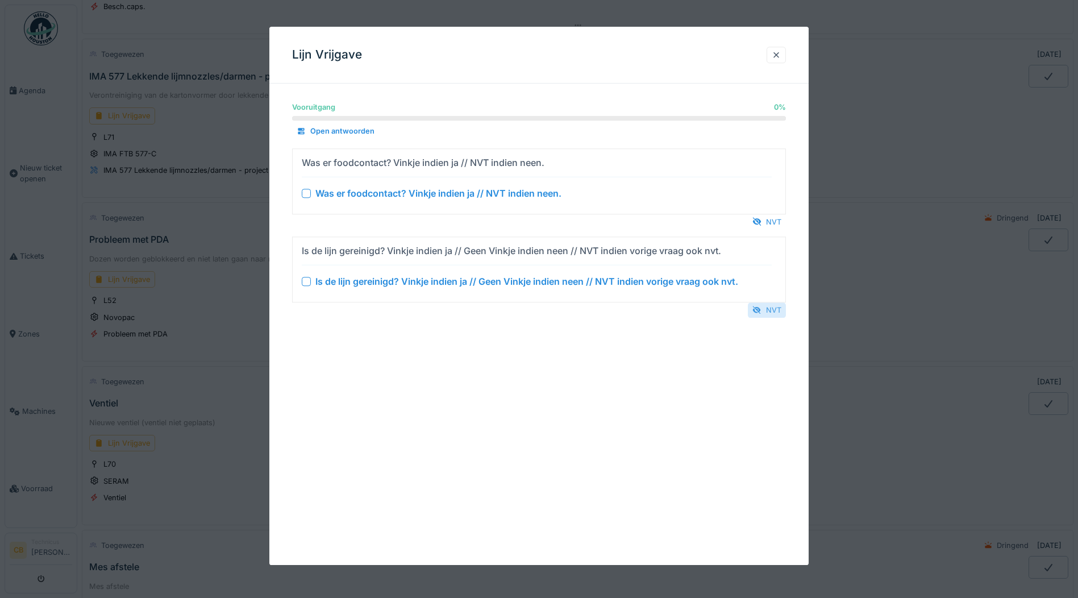
click at [770, 305] on div "NVT" at bounding box center [767, 309] width 38 height 15
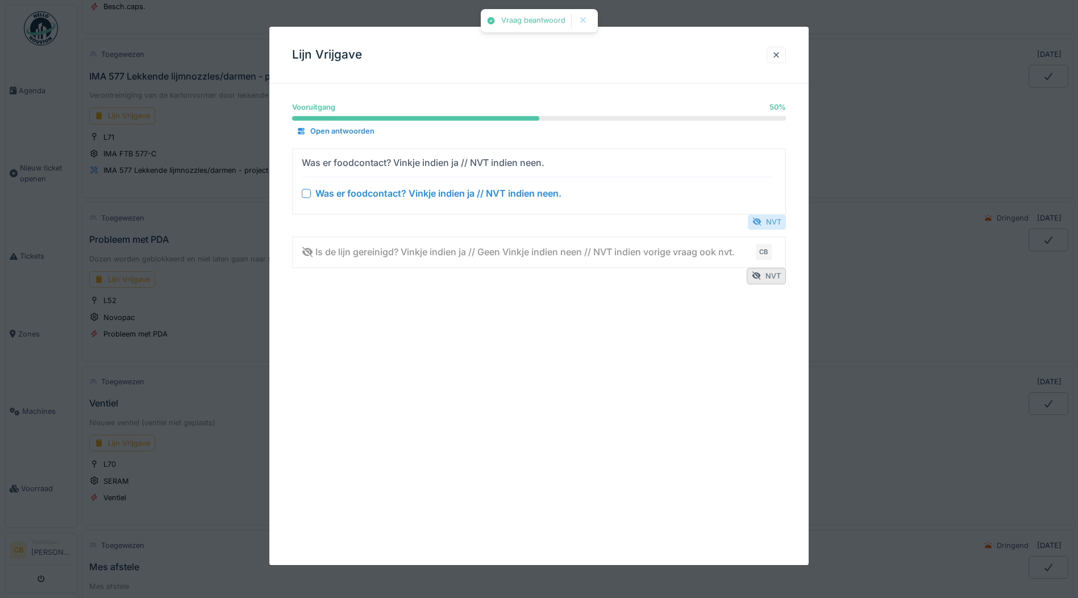
click at [773, 221] on div "NVT" at bounding box center [767, 221] width 38 height 15
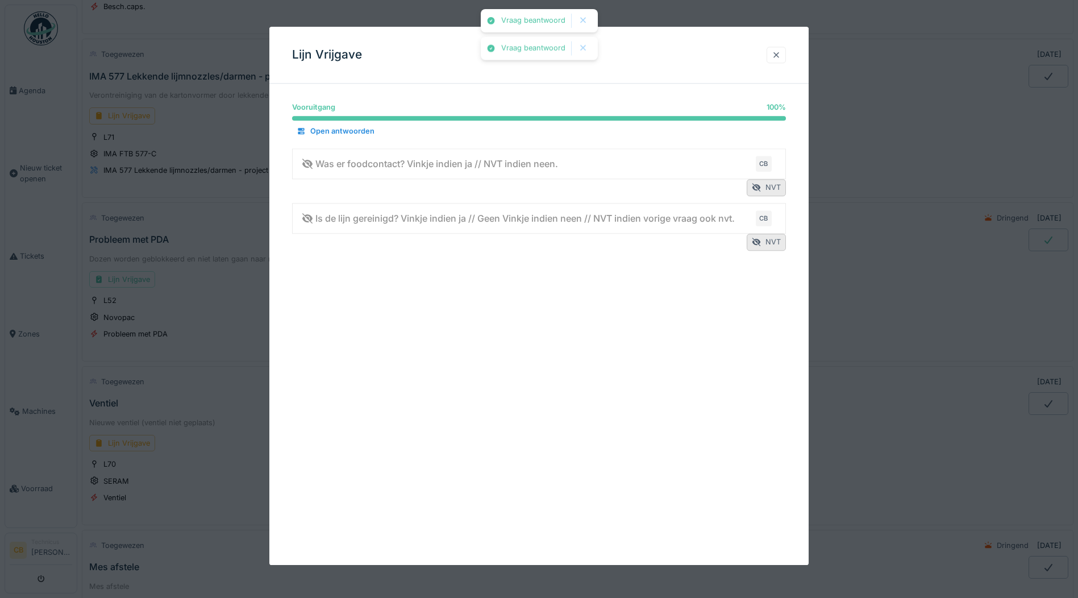
click at [777, 56] on div at bounding box center [776, 54] width 9 height 11
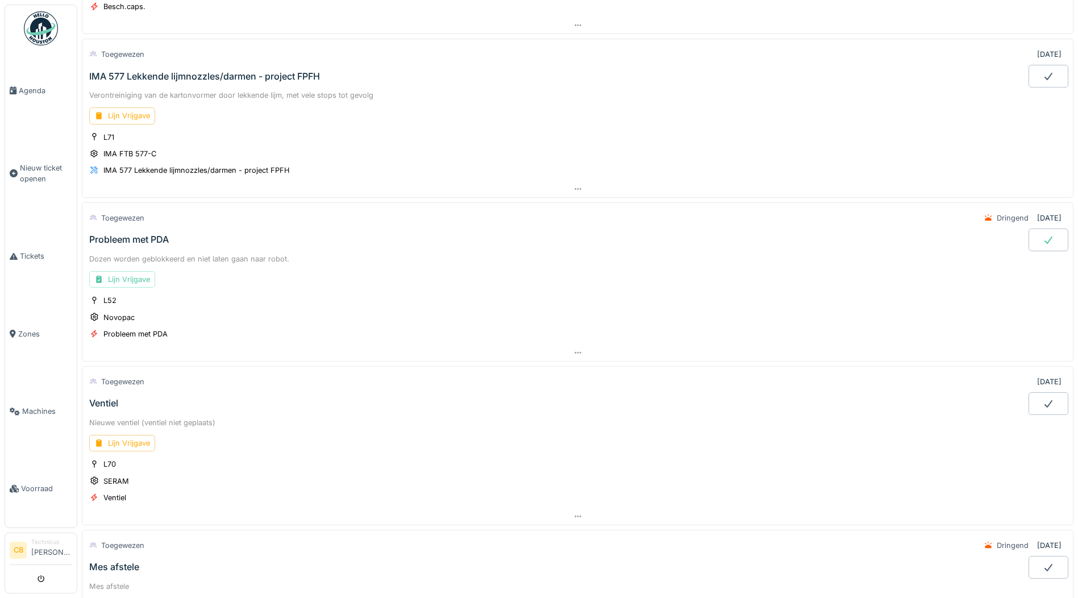
click at [1042, 240] on icon at bounding box center [1047, 239] width 11 height 9
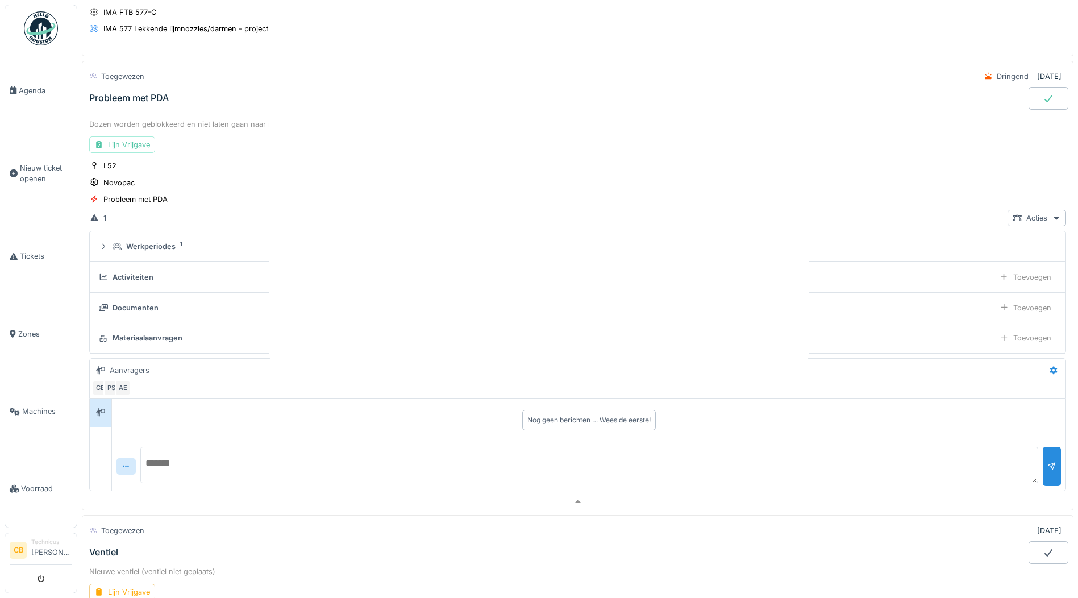
scroll to position [1929, 0]
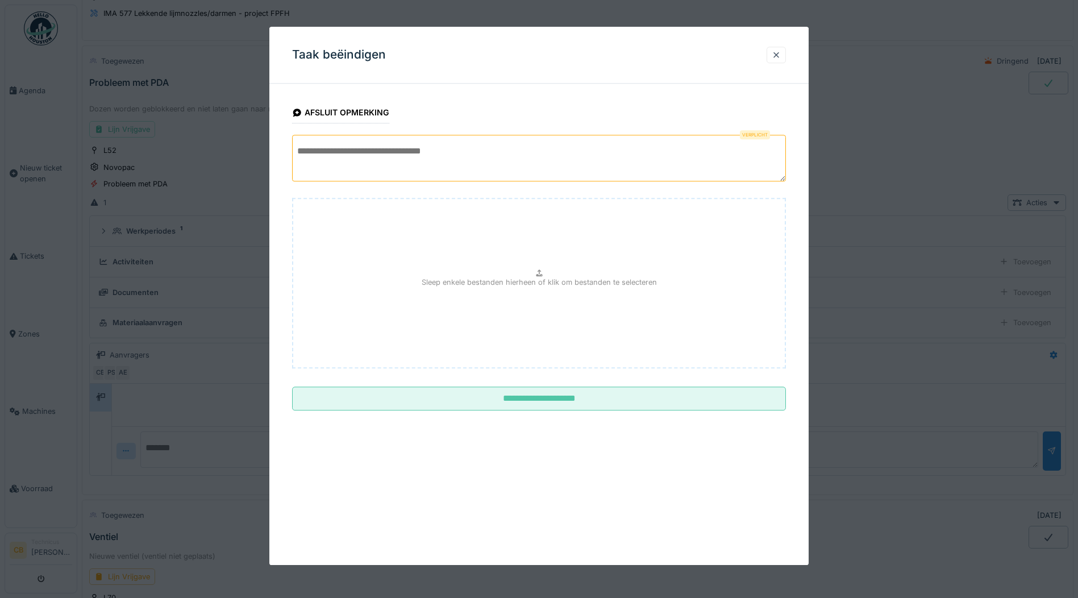
click at [341, 170] on textarea at bounding box center [539, 158] width 494 height 47
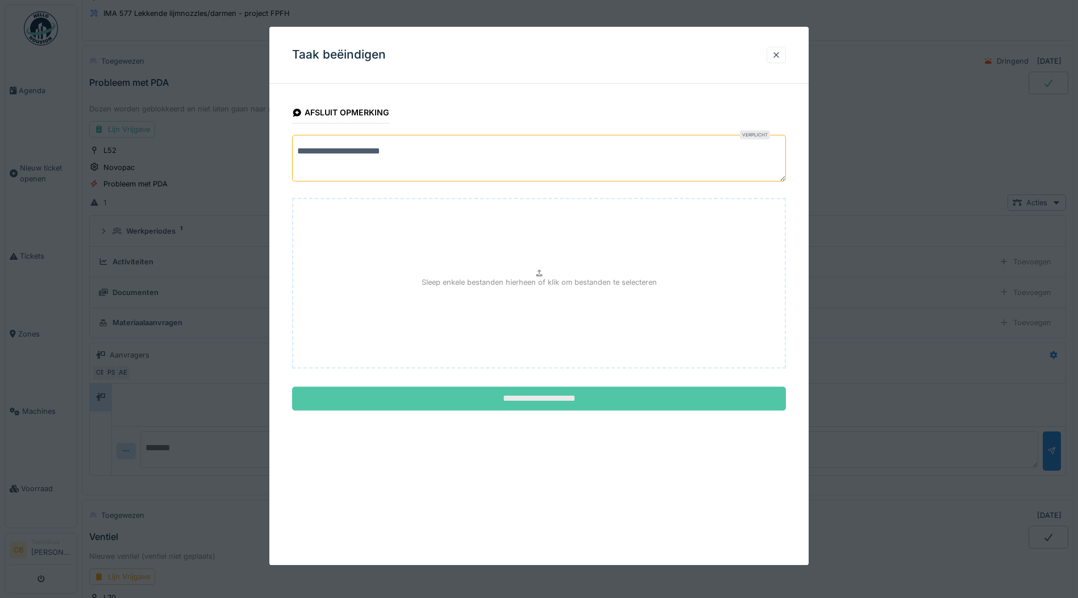
type textarea "**********"
click at [488, 402] on input "**********" at bounding box center [539, 399] width 494 height 24
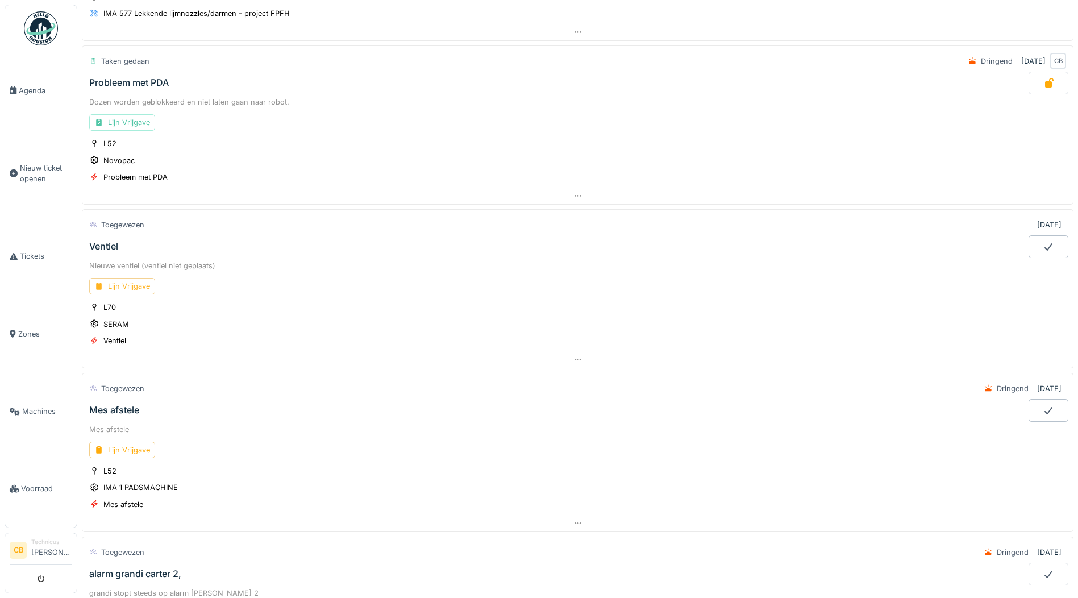
click at [124, 288] on div "Lijn Vrijgave" at bounding box center [122, 286] width 66 height 16
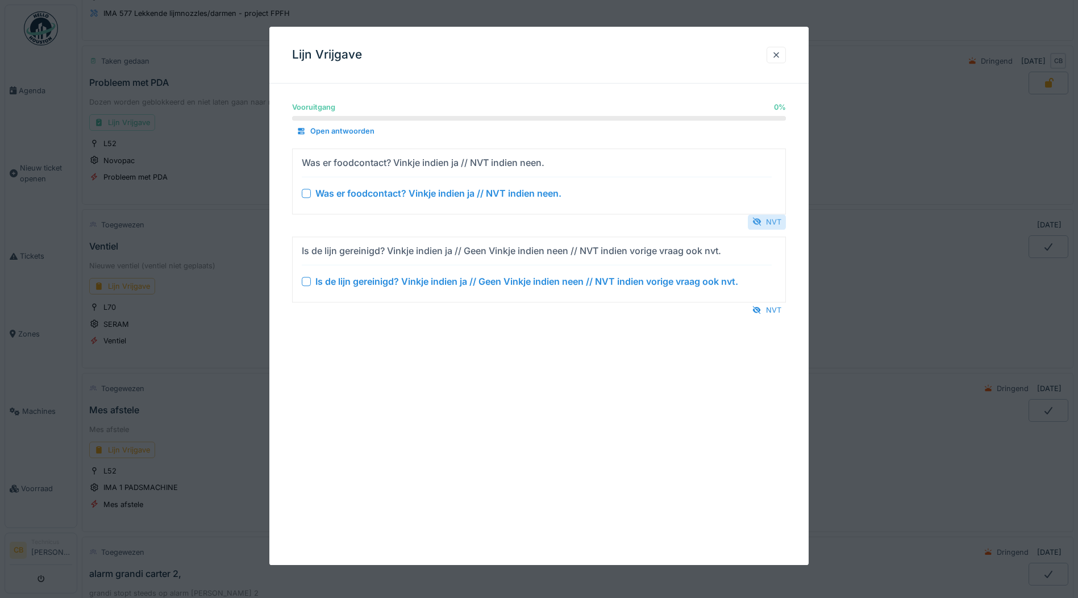
click at [774, 220] on div "NVT" at bounding box center [767, 221] width 38 height 15
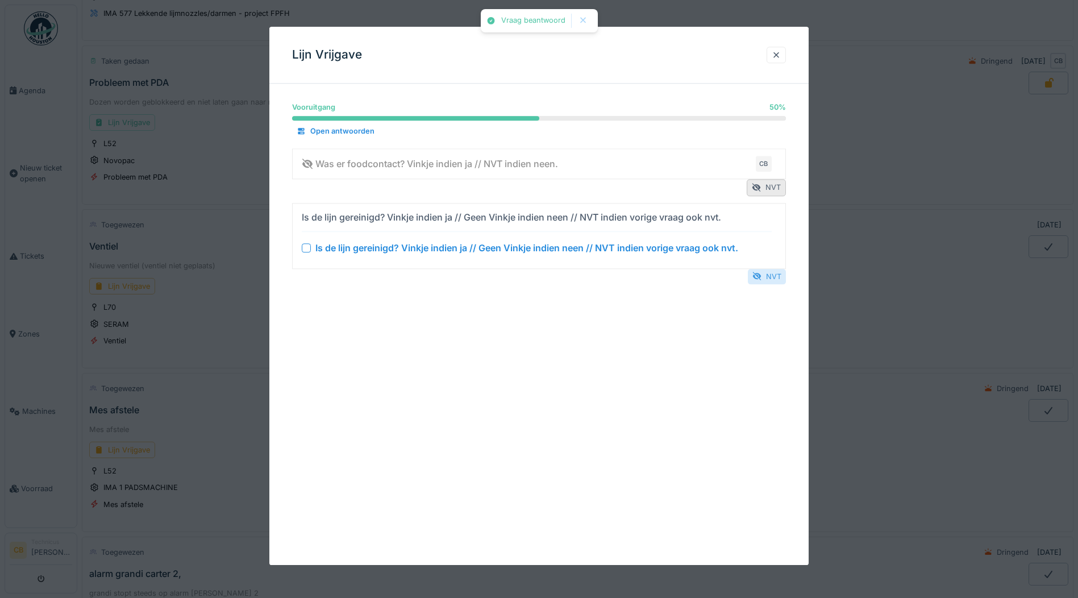
click at [777, 276] on div "NVT" at bounding box center [767, 276] width 38 height 15
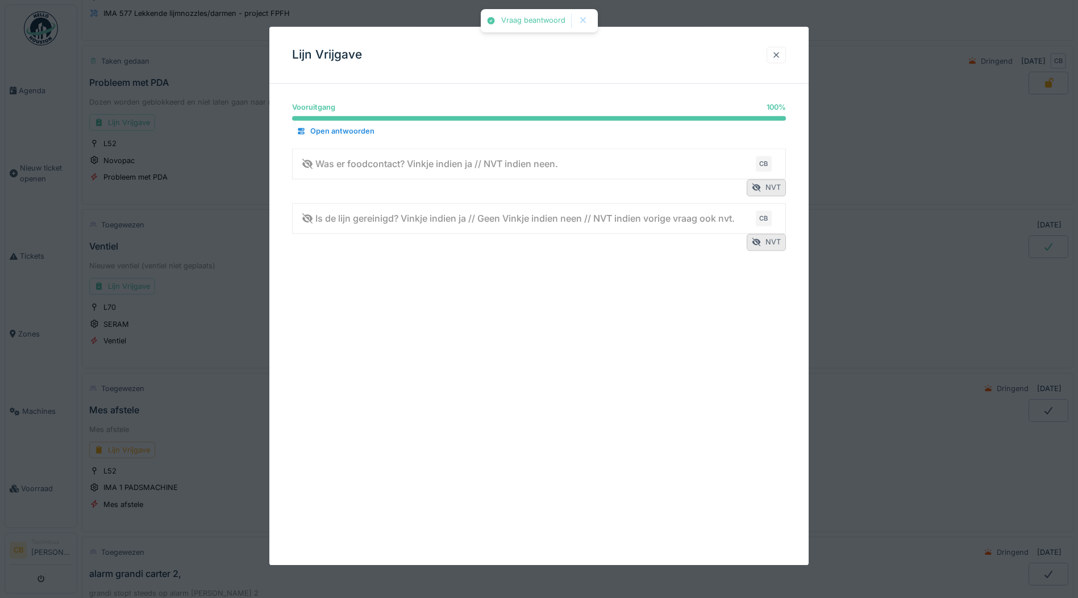
click at [778, 52] on div at bounding box center [776, 54] width 9 height 11
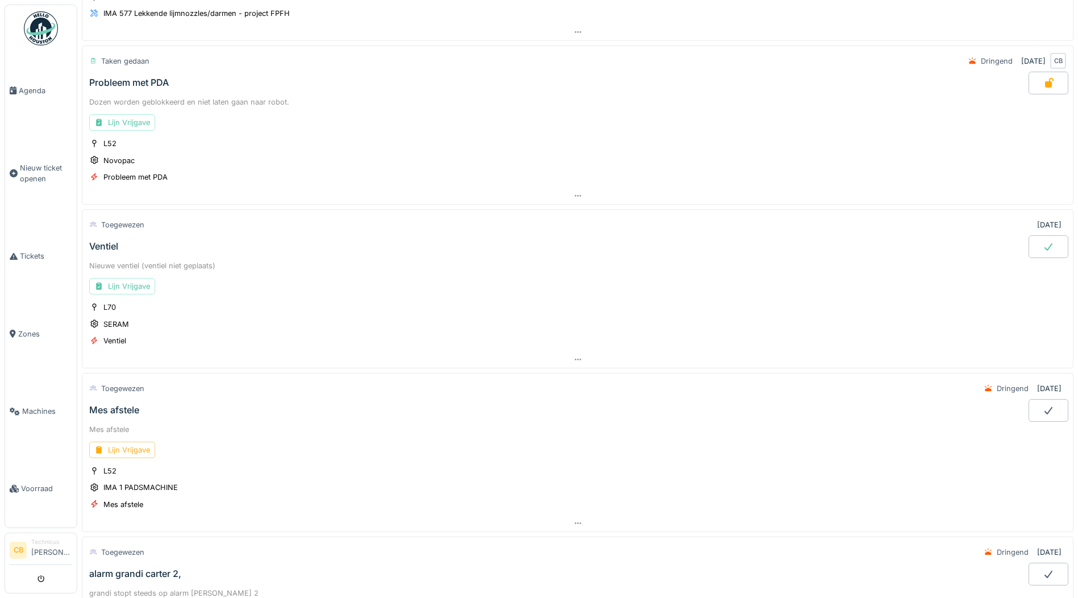
click at [1028, 241] on div at bounding box center [1048, 246] width 40 height 23
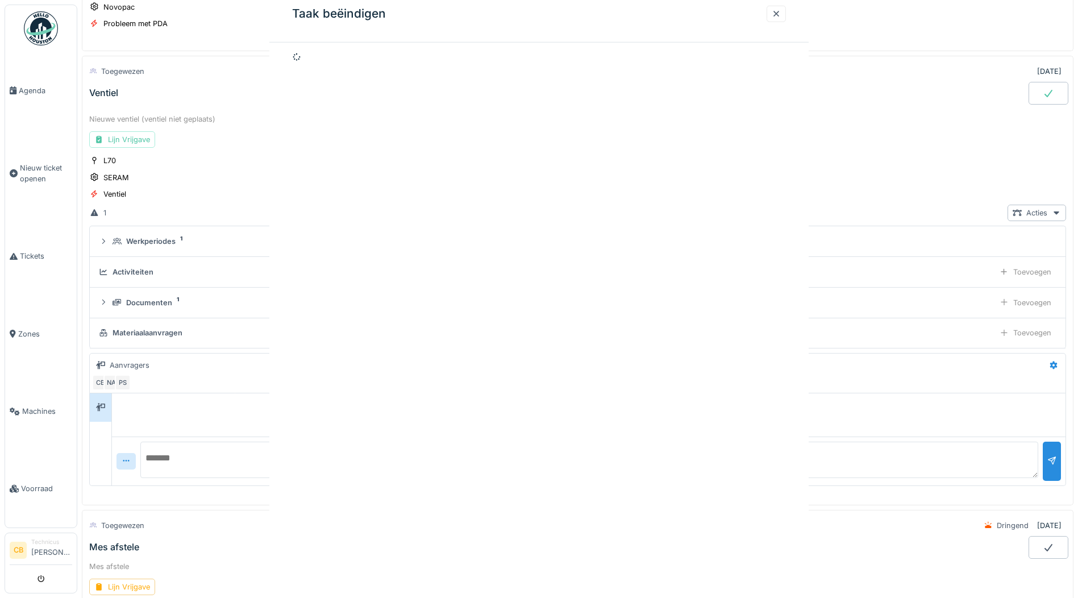
scroll to position [2093, 0]
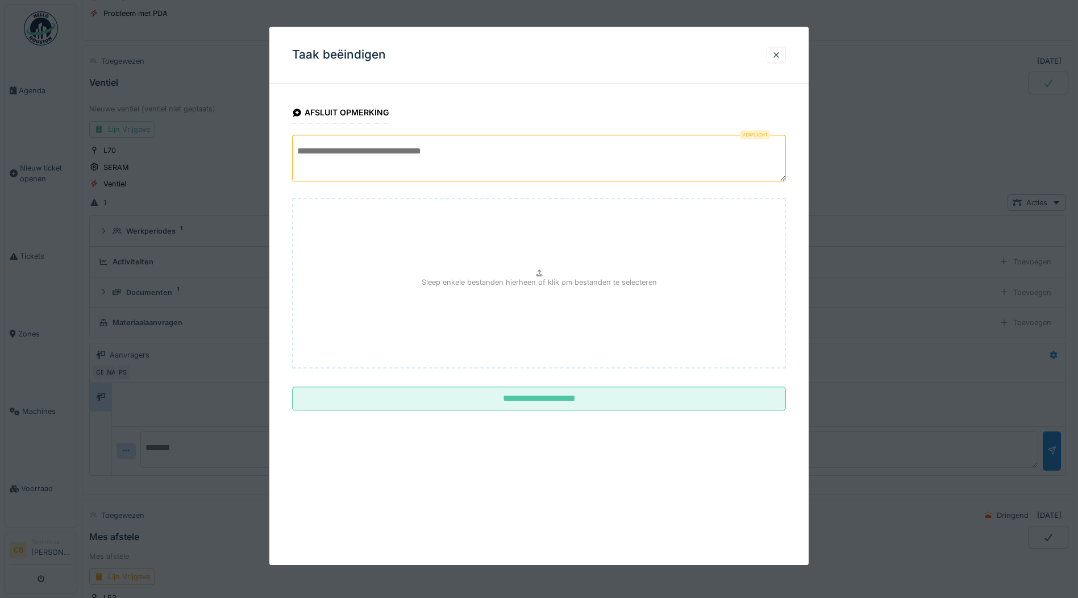
click at [357, 164] on textarea at bounding box center [539, 158] width 494 height 47
type textarea "*"
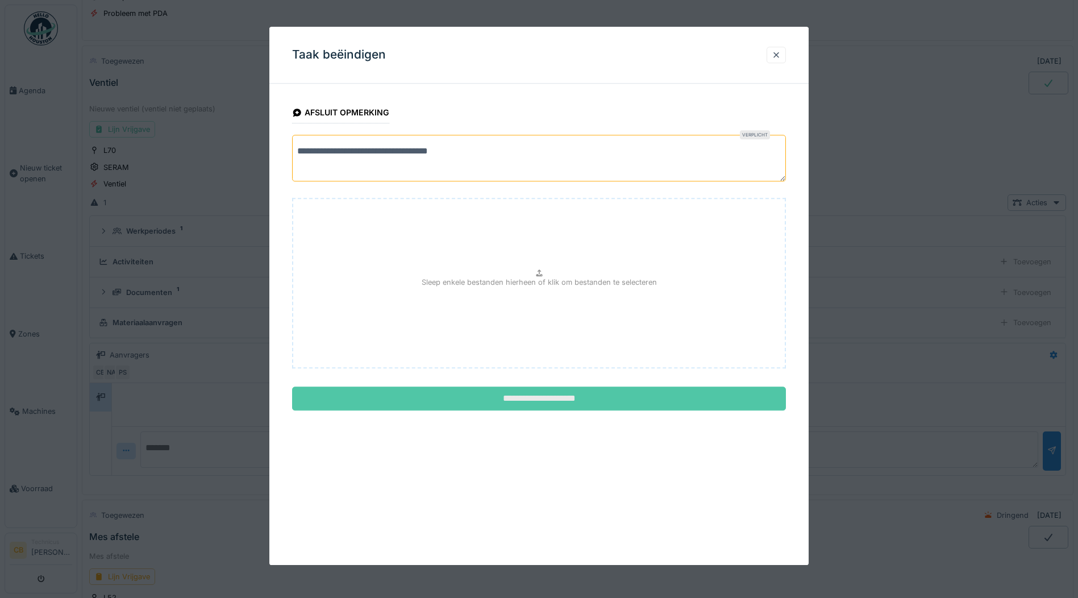
type textarea "**********"
click at [573, 395] on input "**********" at bounding box center [539, 399] width 494 height 24
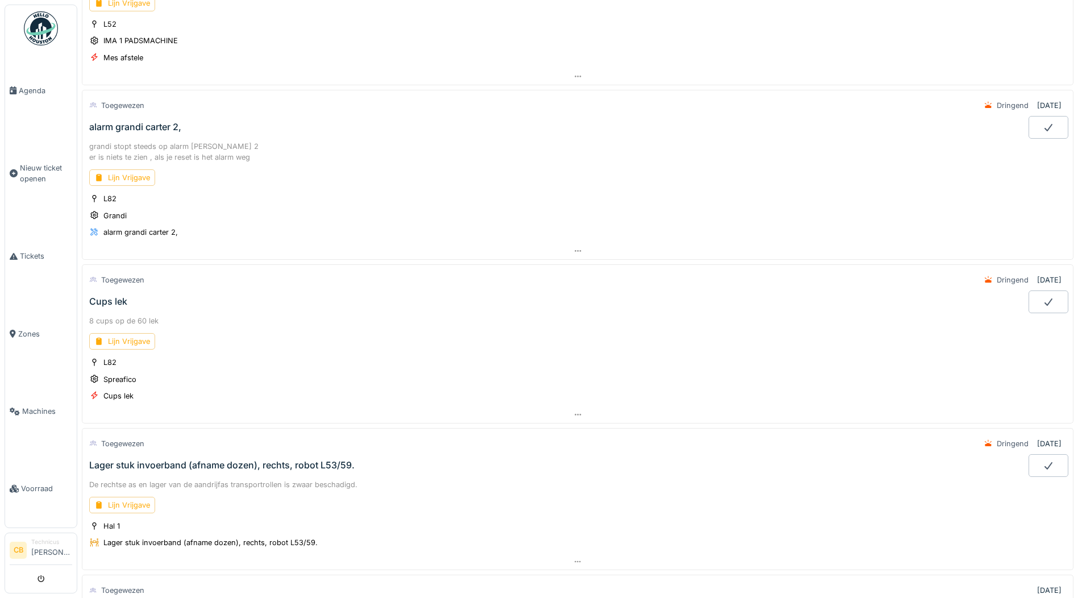
scroll to position [2377, 0]
click at [134, 177] on div "Lijn Vrijgave" at bounding box center [122, 176] width 66 height 16
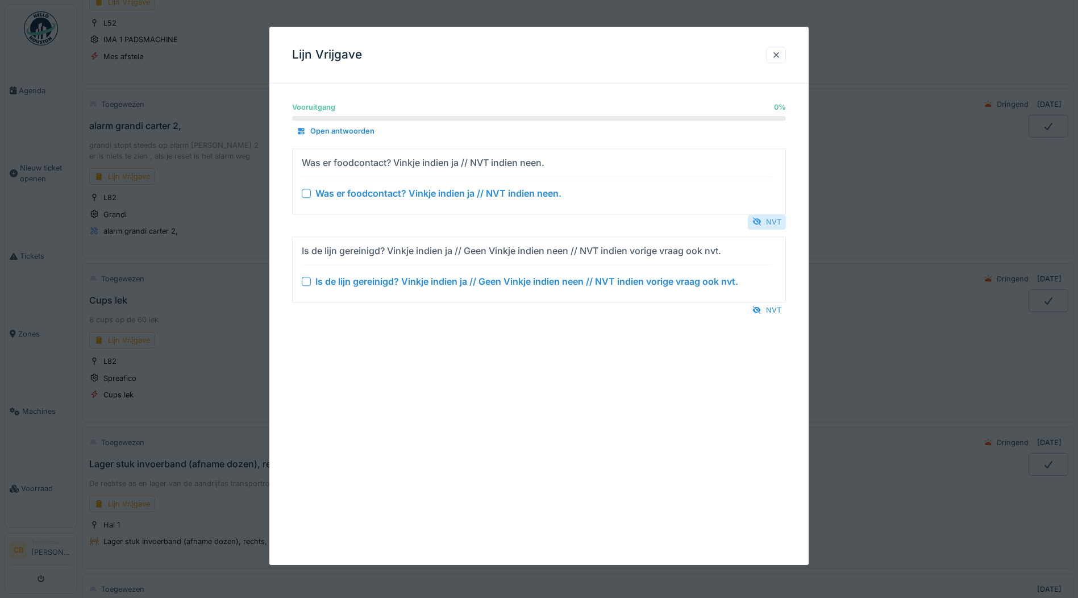
click at [778, 215] on div "NVT" at bounding box center [767, 221] width 38 height 15
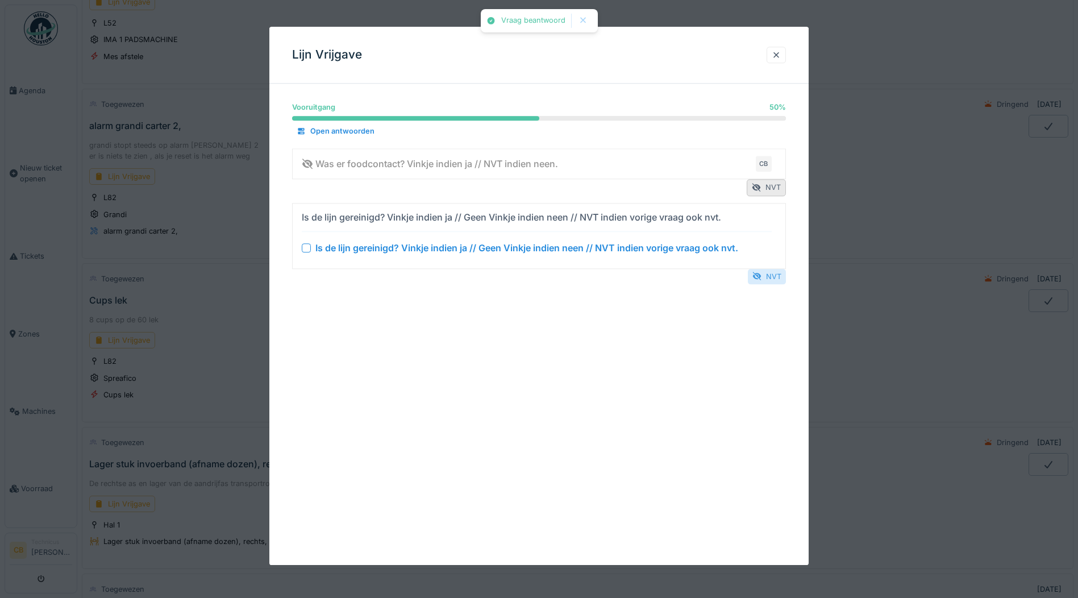
click at [776, 273] on div "NVT" at bounding box center [767, 276] width 38 height 15
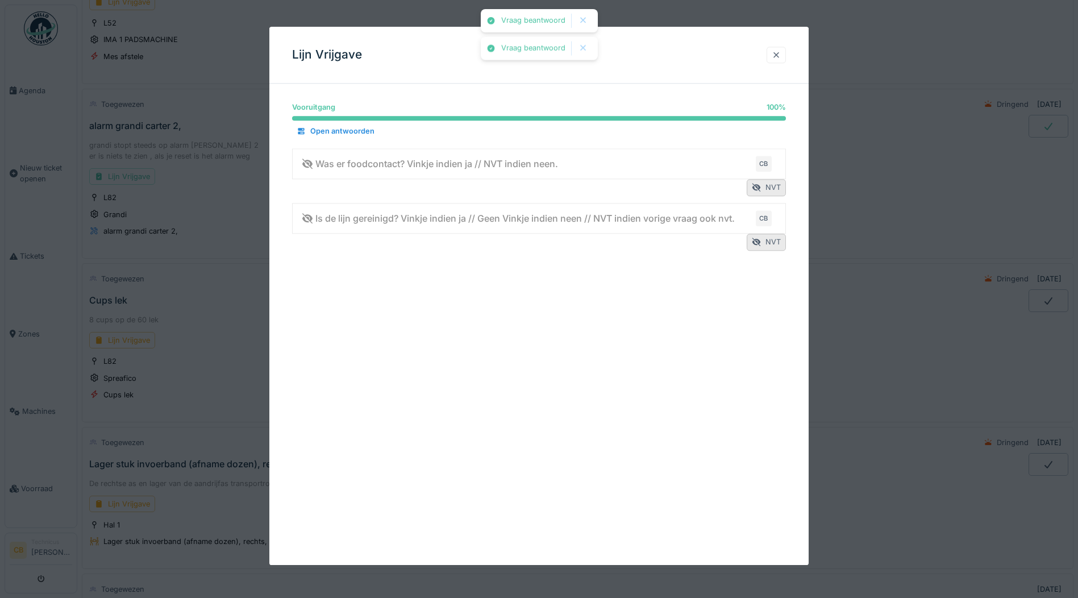
click at [781, 51] on div at bounding box center [776, 54] width 9 height 11
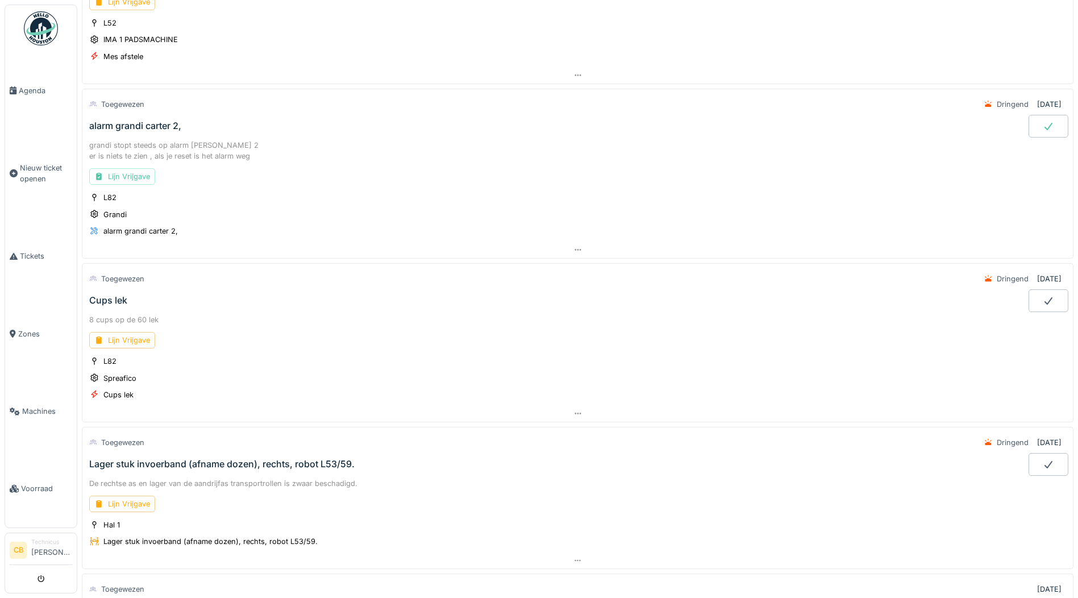
click at [1028, 125] on div at bounding box center [1048, 126] width 40 height 23
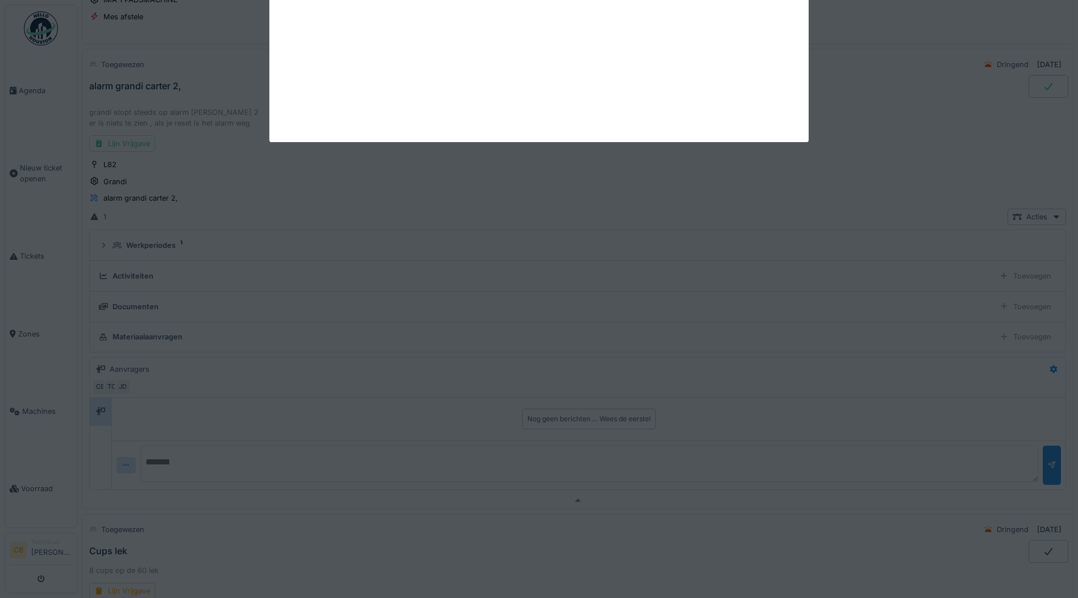
scroll to position [2420, 0]
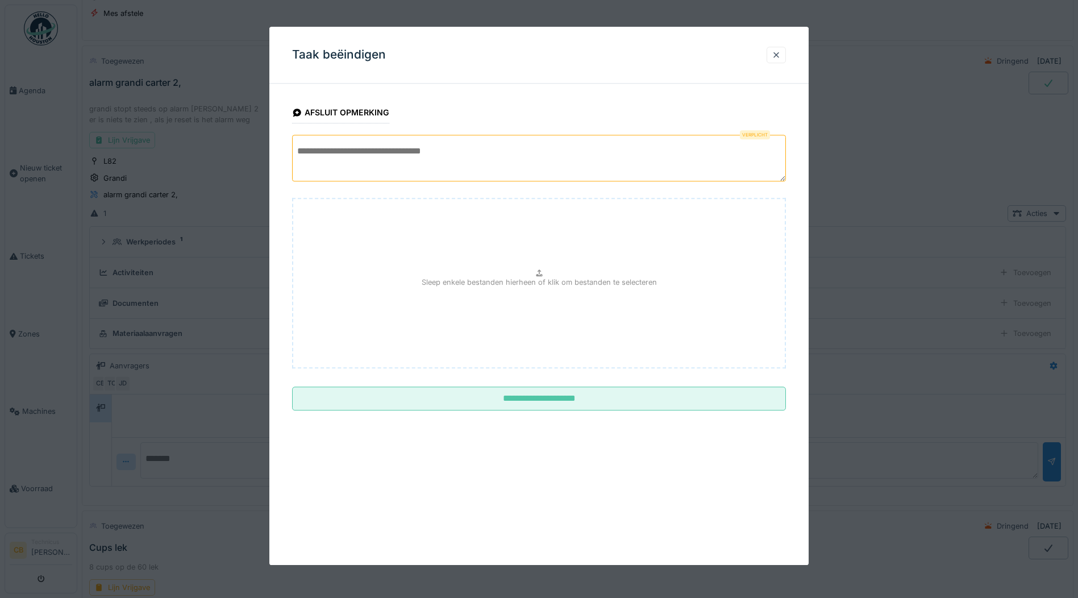
click at [418, 169] on textarea at bounding box center [539, 158] width 494 height 47
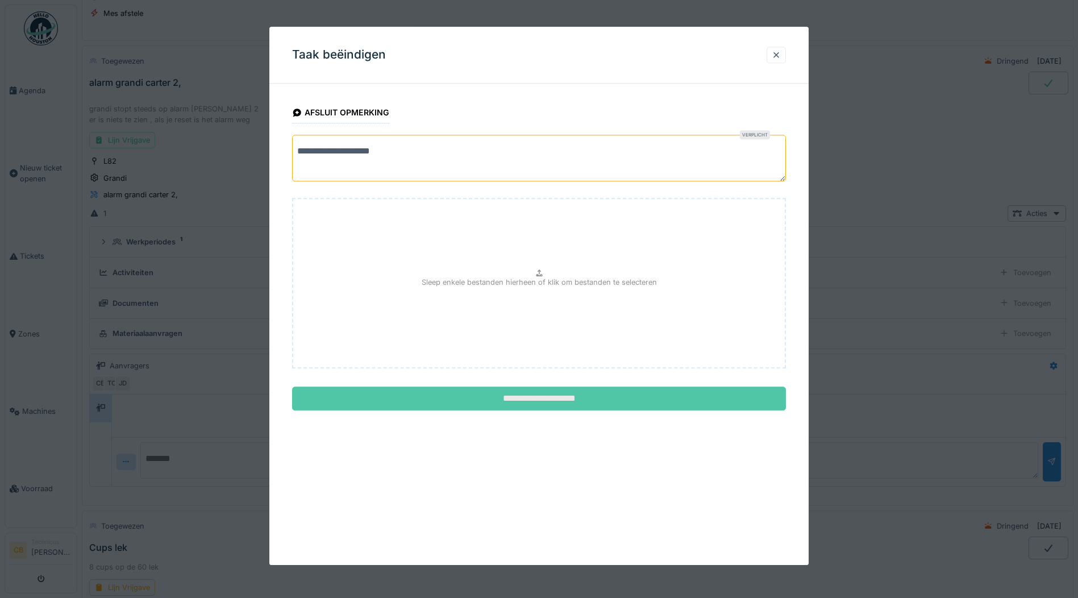
type textarea "**********"
click at [559, 401] on input "**********" at bounding box center [539, 399] width 494 height 24
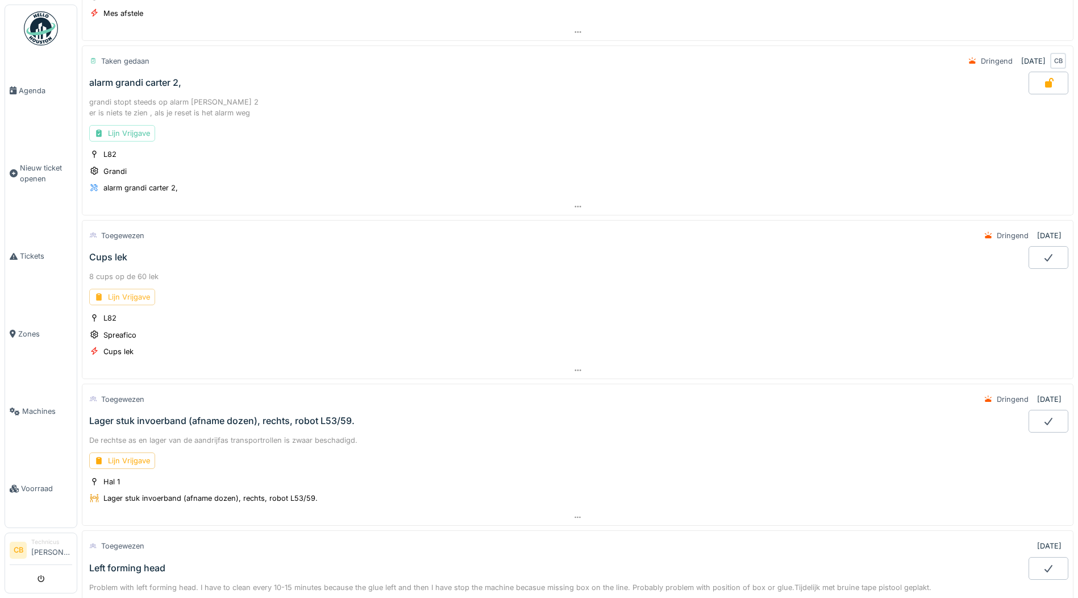
click at [126, 294] on div "Lijn Vrijgave" at bounding box center [122, 297] width 66 height 16
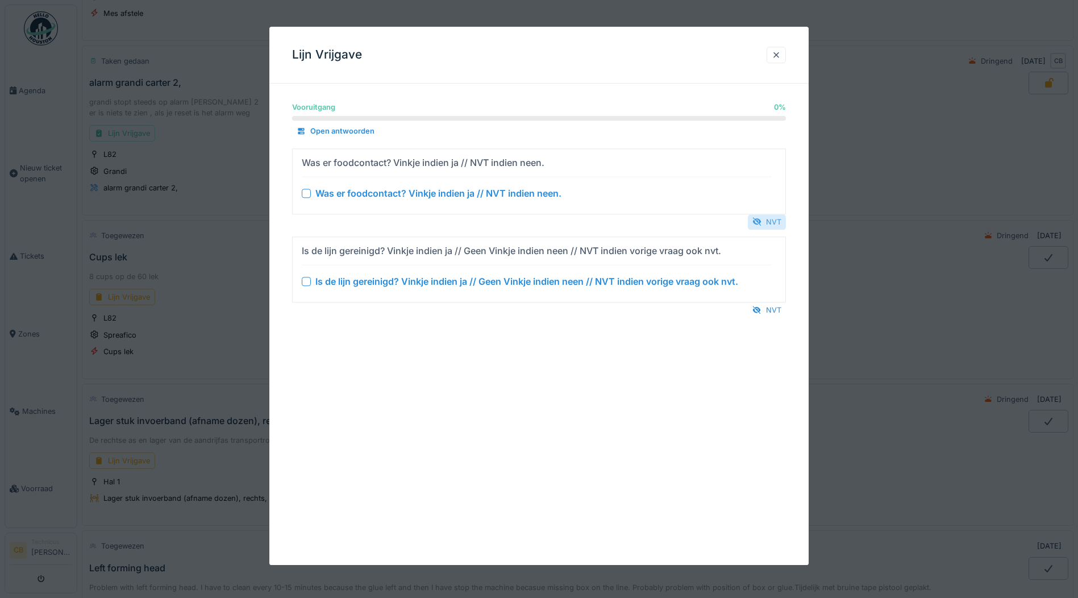
click at [780, 218] on div "NVT" at bounding box center [767, 221] width 38 height 15
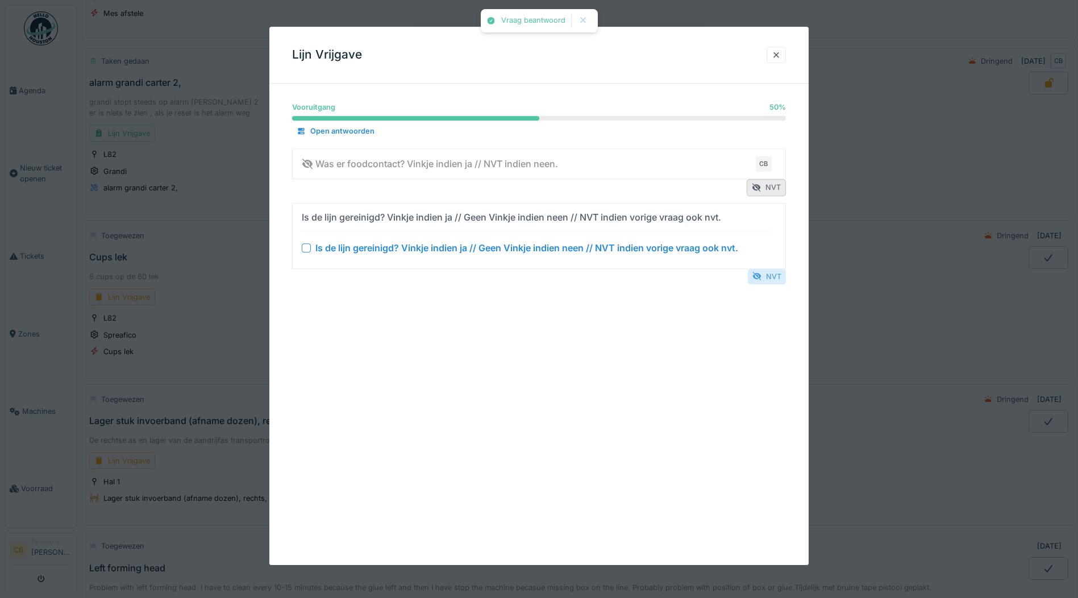
click at [769, 272] on div "NVT" at bounding box center [767, 276] width 38 height 15
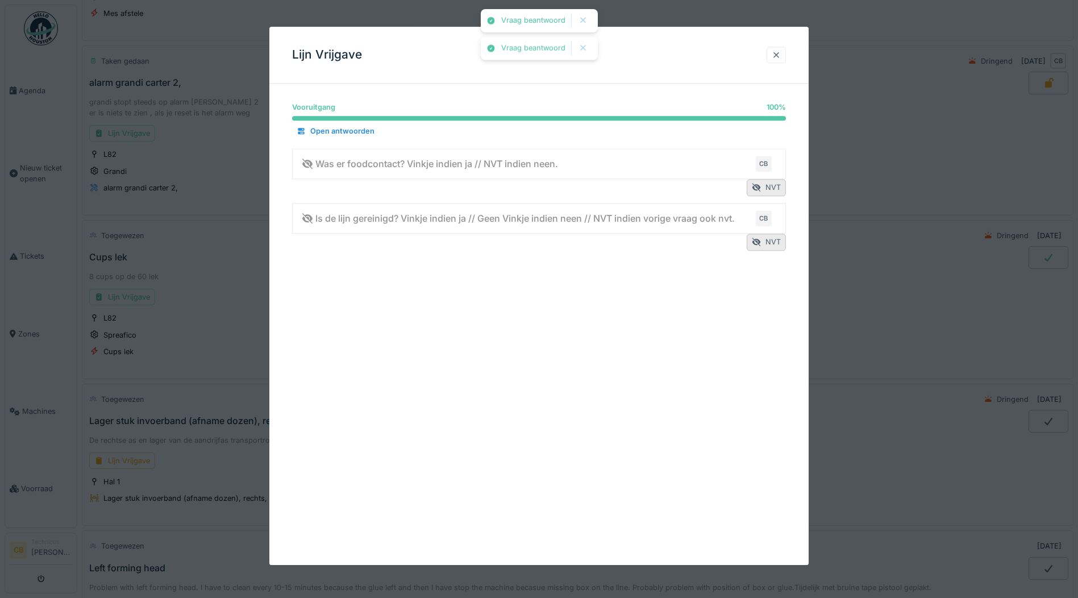
click at [781, 54] on div at bounding box center [776, 54] width 9 height 11
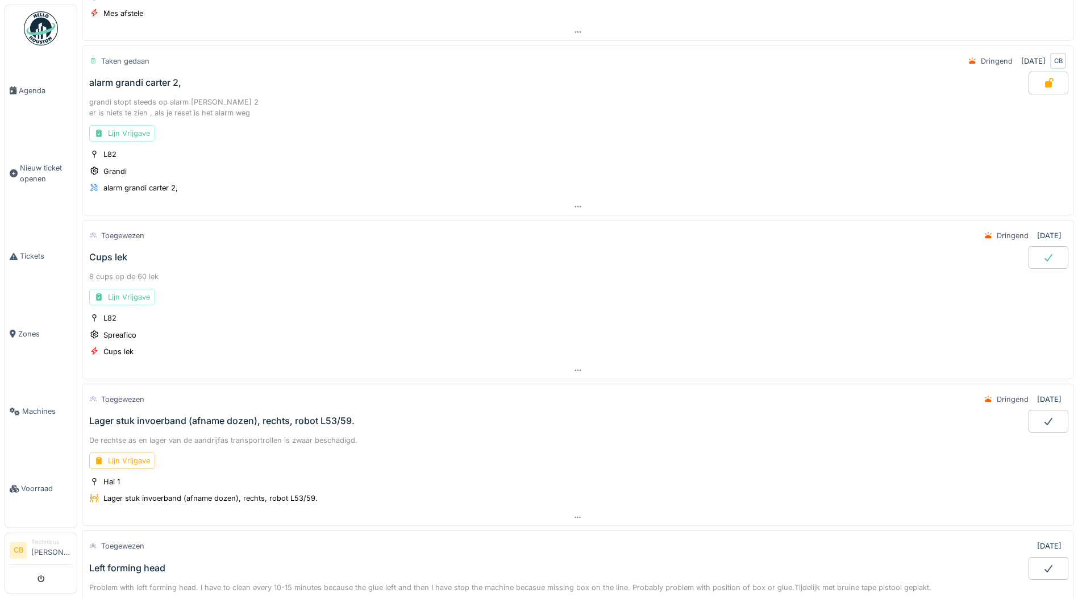
click at [1044, 258] on icon at bounding box center [1048, 257] width 8 height 7
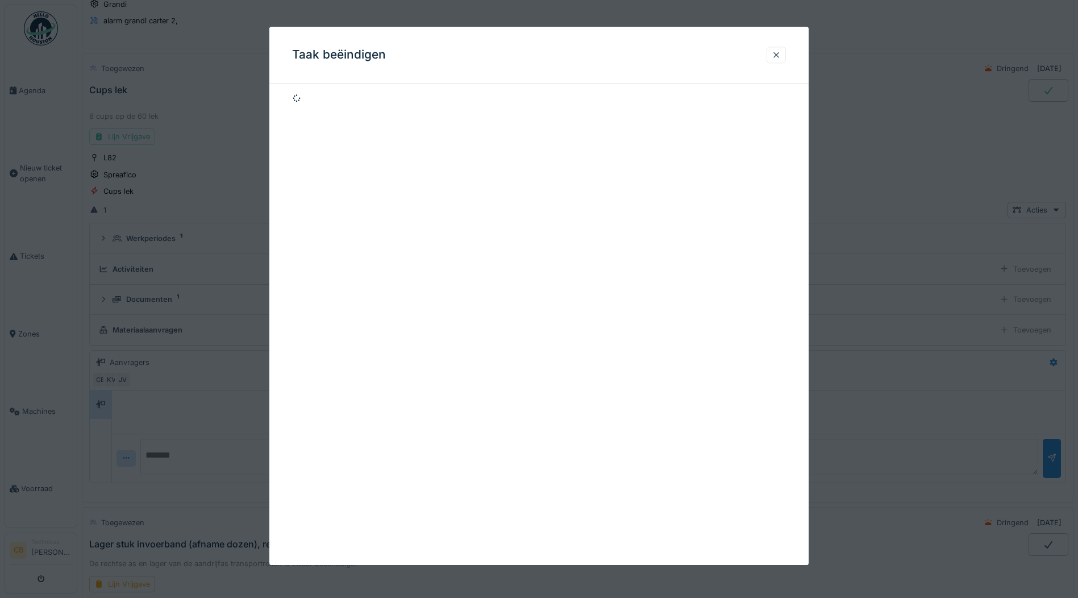
scroll to position [2595, 0]
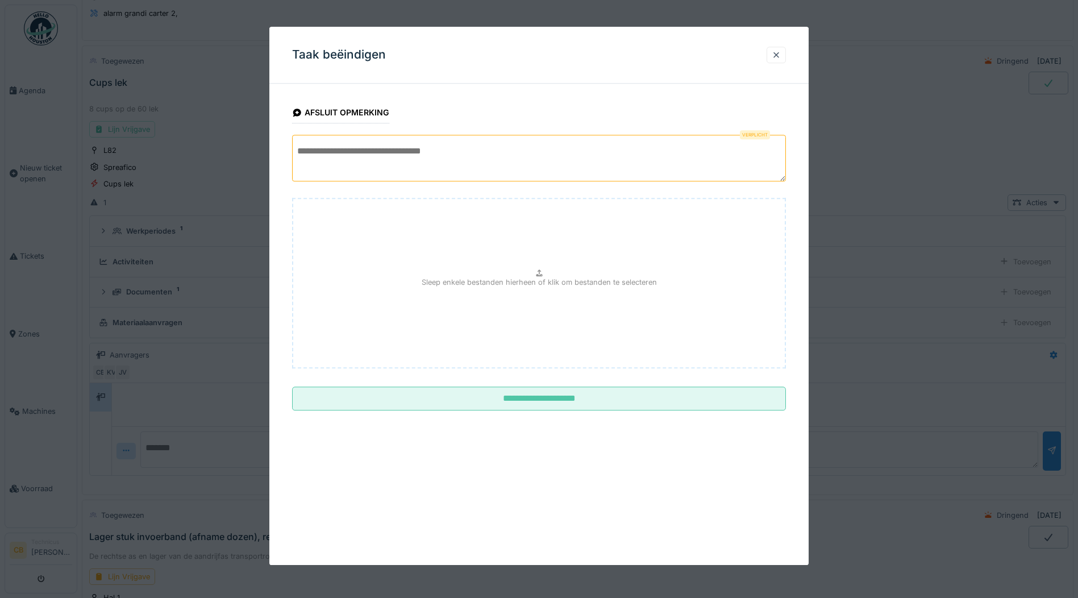
click at [372, 152] on textarea at bounding box center [539, 158] width 494 height 47
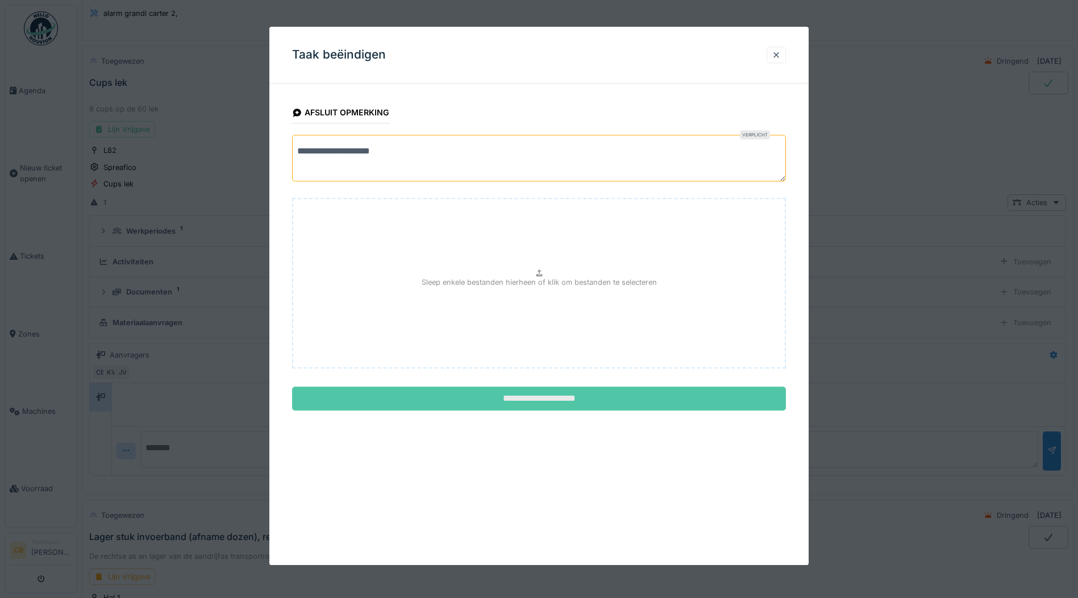
type textarea "**********"
click at [468, 395] on input "**********" at bounding box center [539, 399] width 494 height 24
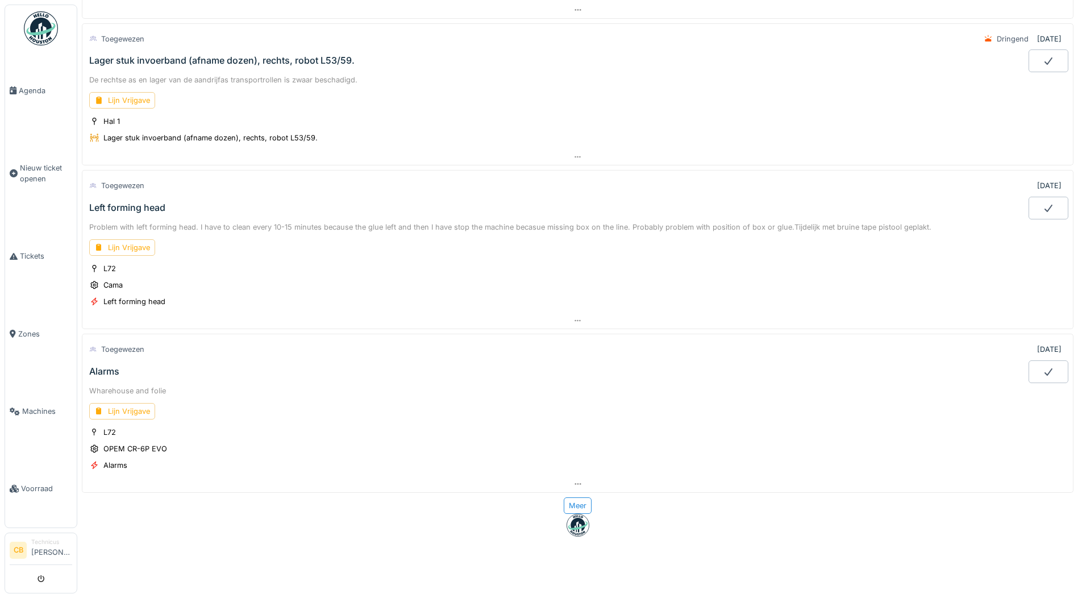
scroll to position [2772, 0]
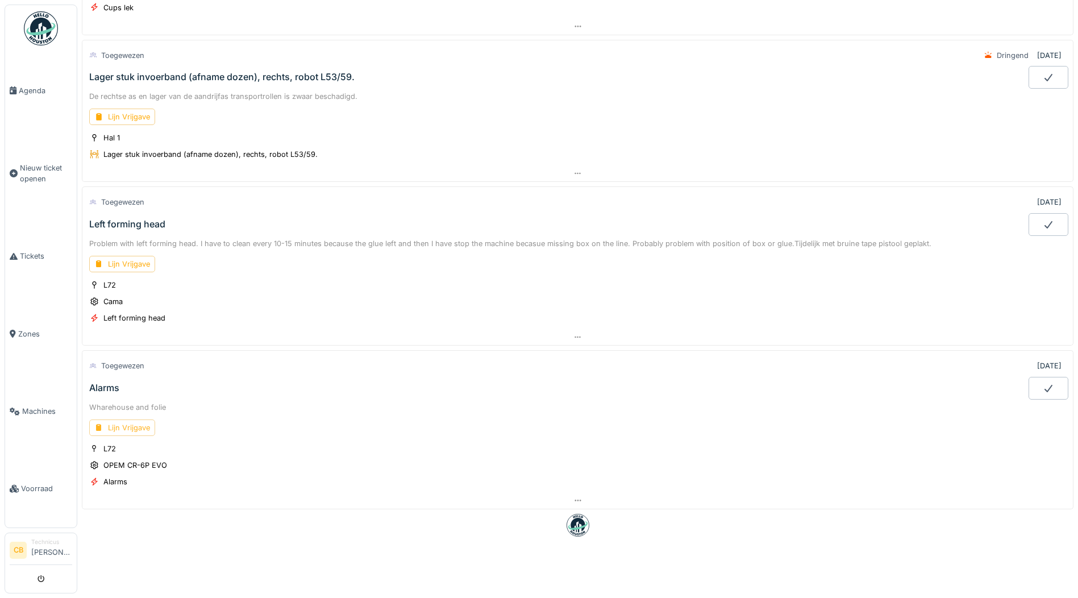
click at [128, 419] on div "Lijn Vrijgave" at bounding box center [122, 427] width 66 height 16
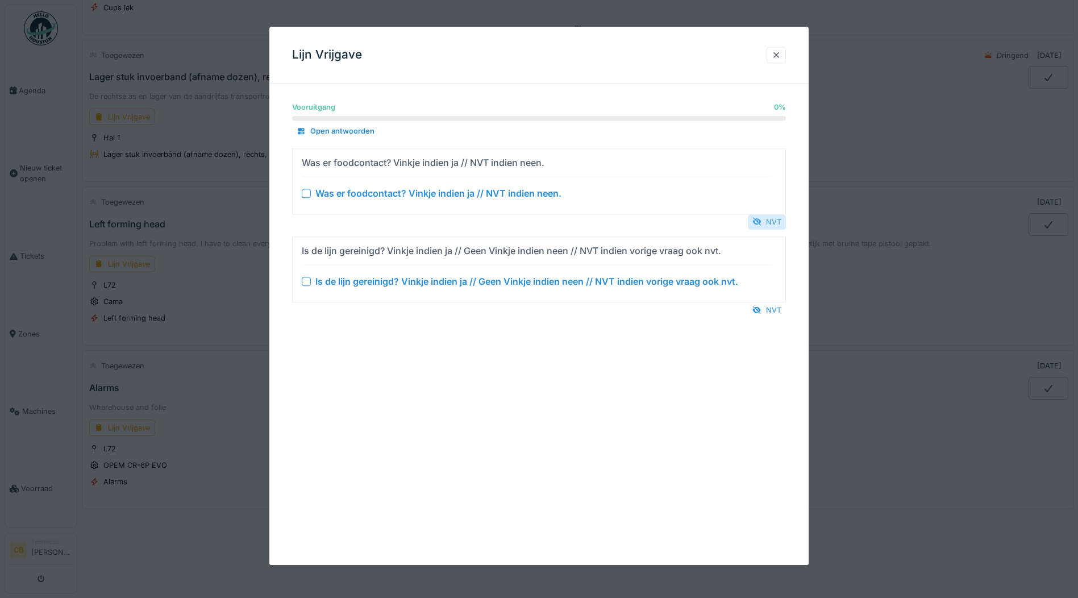
click at [785, 215] on div "NVT" at bounding box center [767, 221] width 38 height 15
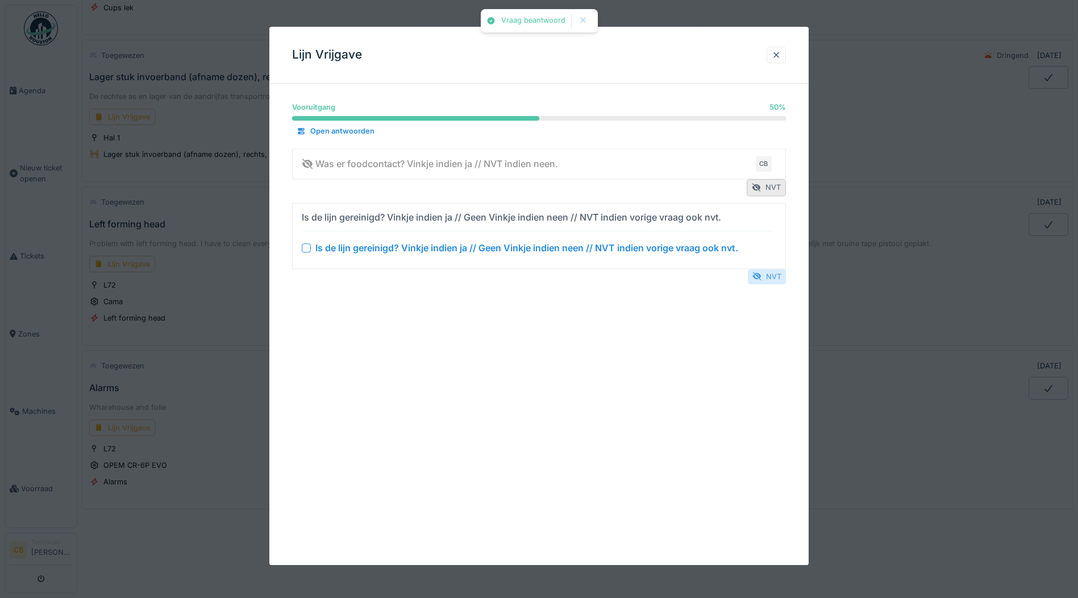
click at [774, 274] on div "NVT" at bounding box center [767, 276] width 38 height 15
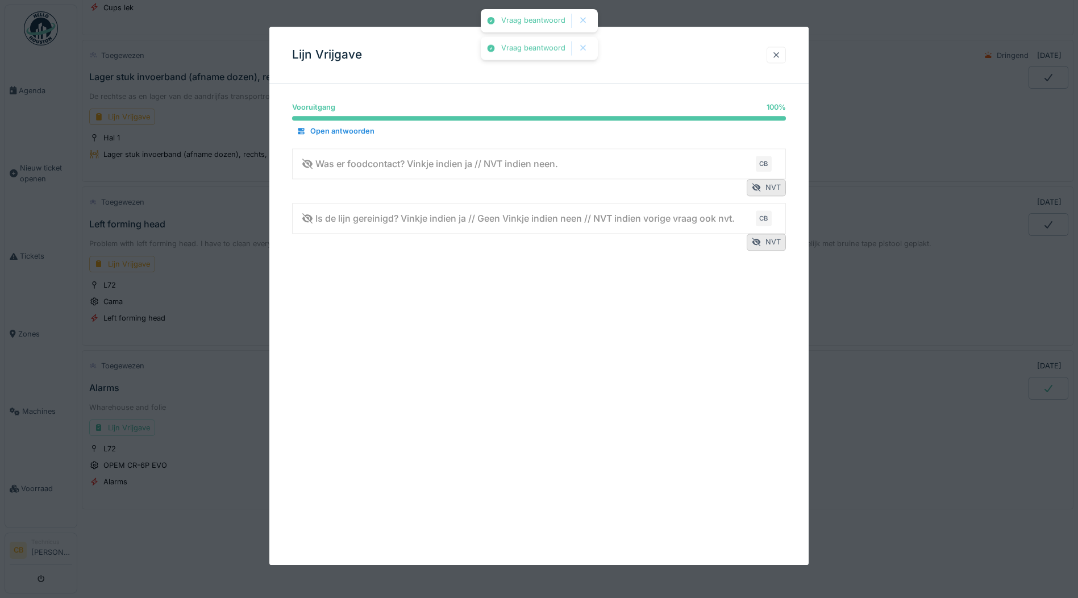
click at [781, 55] on div at bounding box center [776, 54] width 9 height 11
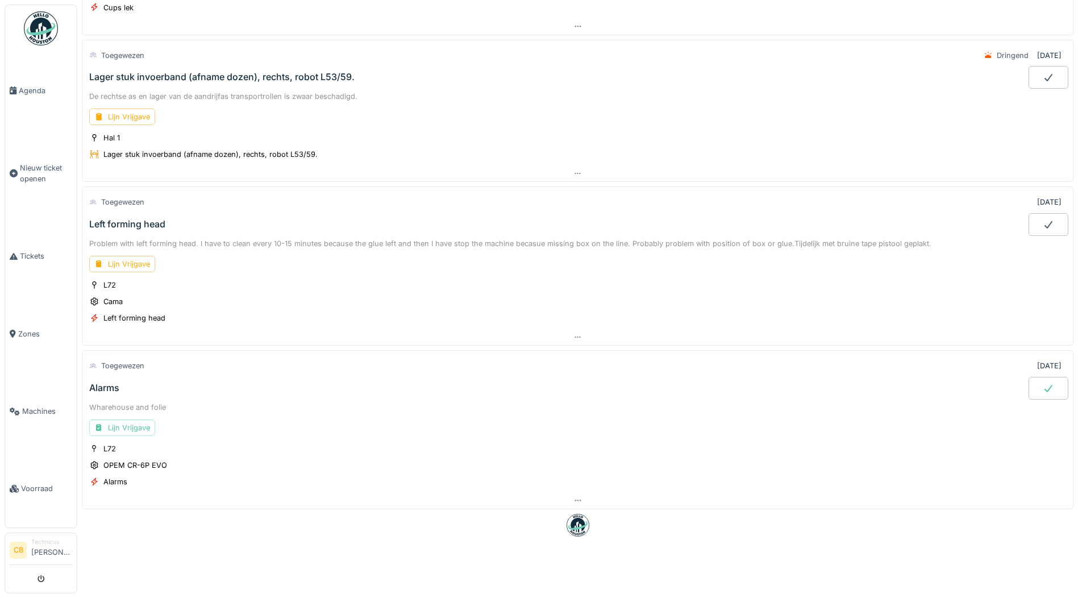
click at [1032, 377] on div at bounding box center [1048, 388] width 40 height 23
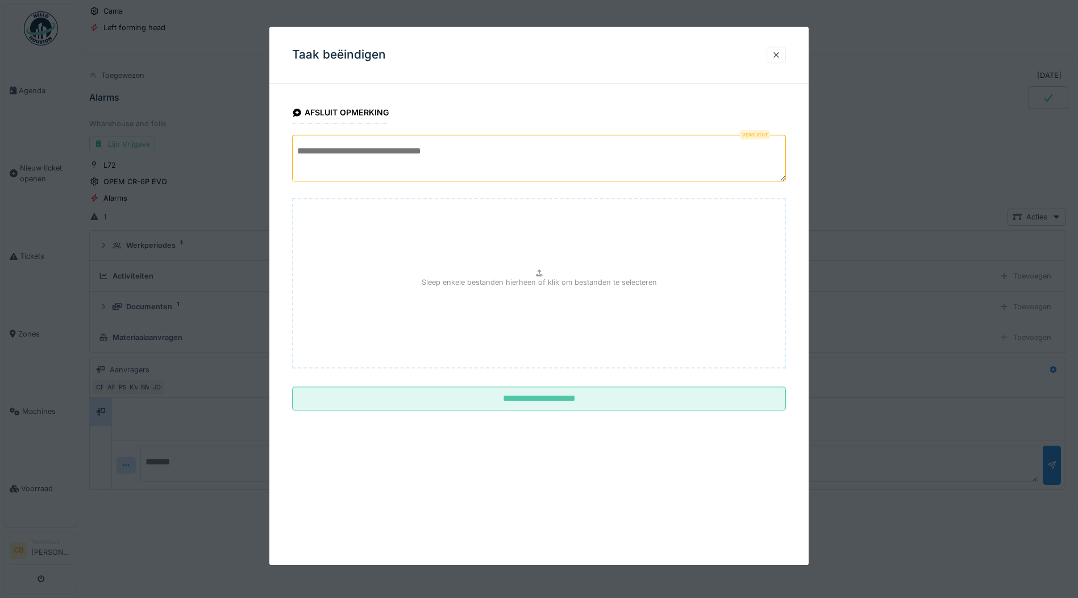
scroll to position [3056, 0]
click at [308, 161] on textarea at bounding box center [539, 158] width 494 height 47
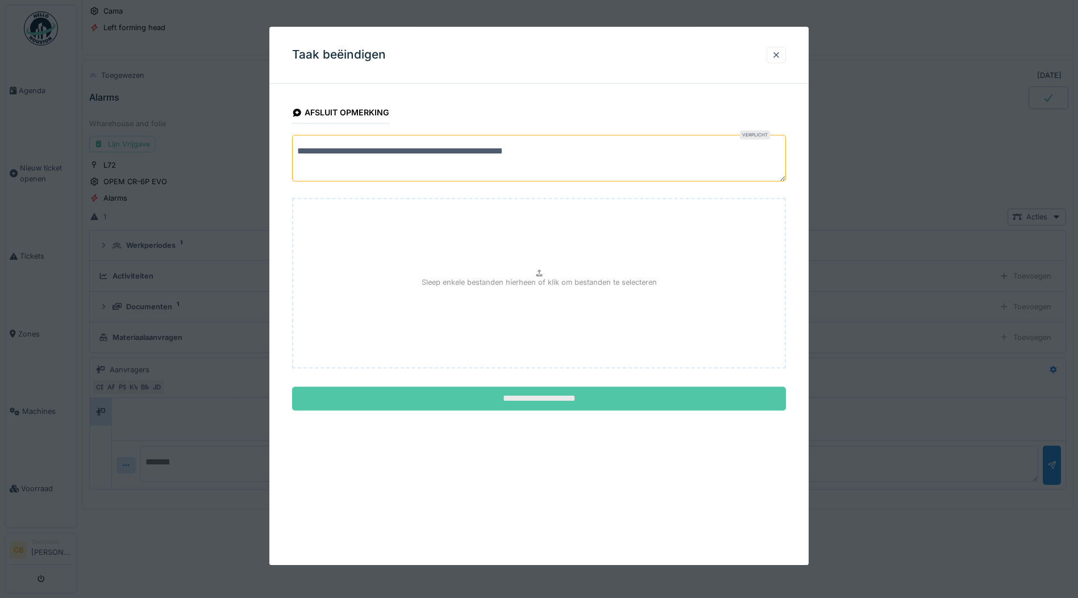
type textarea "**********"
click at [560, 394] on input "**********" at bounding box center [539, 399] width 494 height 24
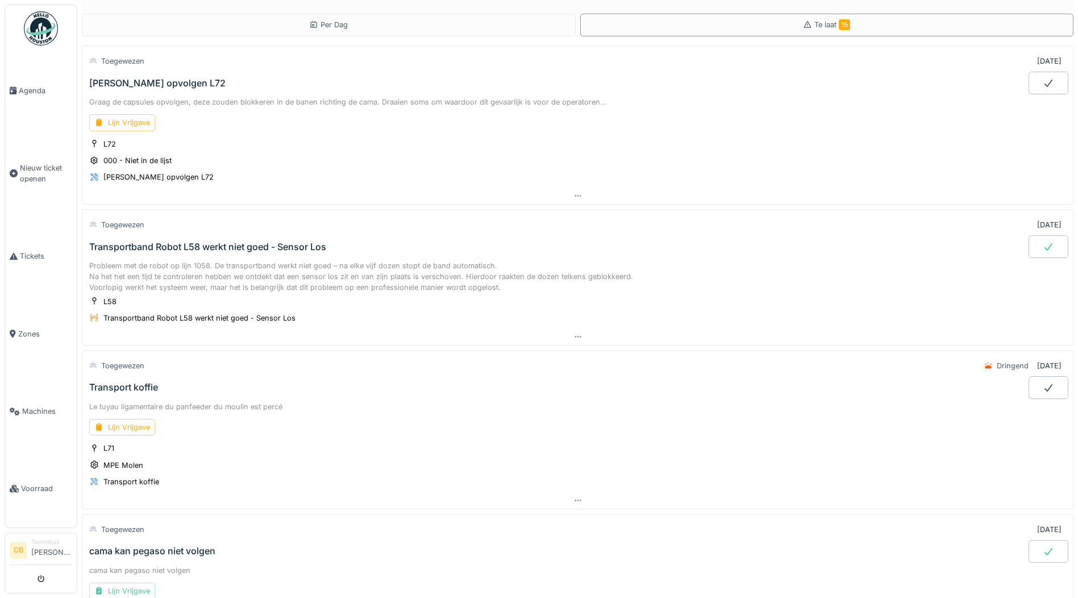
scroll to position [0, 0]
click at [39, 24] on img at bounding box center [41, 28] width 34 height 34
